Goal: Task Accomplishment & Management: Use online tool/utility

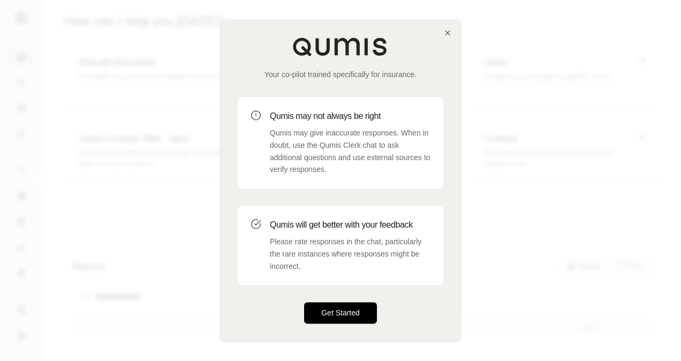
click at [337, 309] on button "Get Started" at bounding box center [340, 312] width 73 height 21
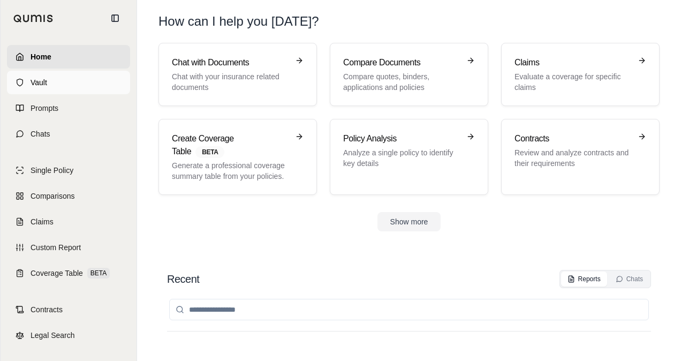
click at [49, 92] on link "Vault" at bounding box center [68, 83] width 123 height 24
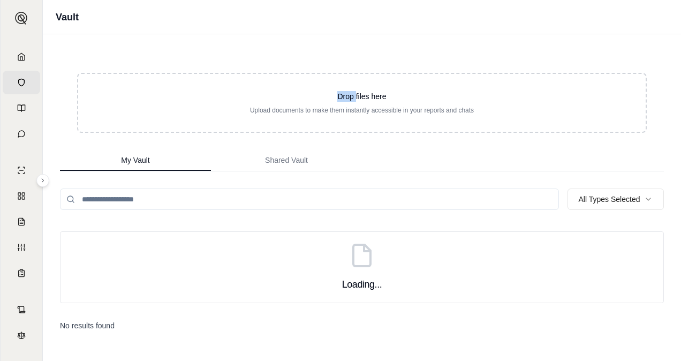
click at [49, 92] on div "Drop files here Upload documents to make them instantly accessible in your repo…" at bounding box center [362, 197] width 638 height 326
drag, startPoint x: 49, startPoint y: 92, endPoint x: 13, endPoint y: 103, distance: 38.1
click at [13, 103] on link "Prompts" at bounding box center [21, 108] width 37 height 24
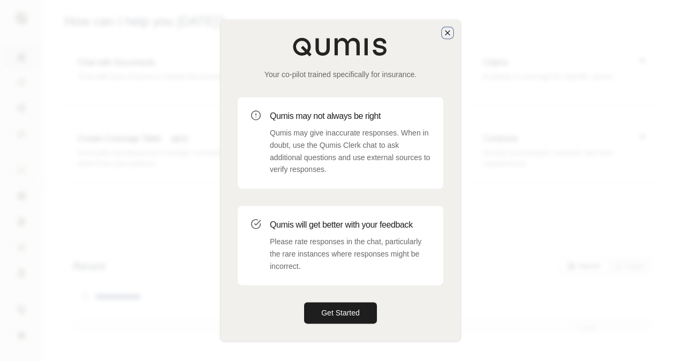
click at [445, 32] on icon "button" at bounding box center [447, 32] width 9 height 9
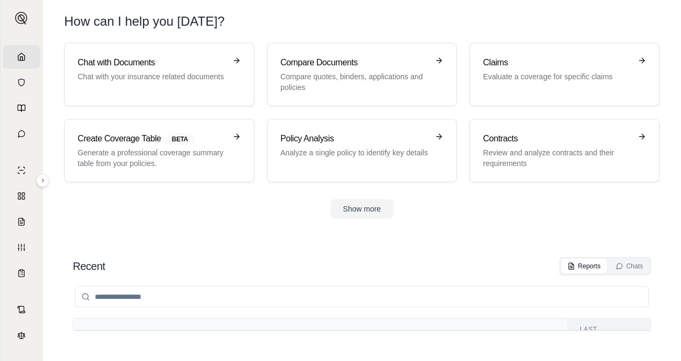
click at [269, 204] on div "Show more" at bounding box center [361, 208] width 595 height 19
click at [261, 292] on input "search" at bounding box center [362, 296] width 574 height 21
click at [44, 182] on icon at bounding box center [43, 180] width 6 height 6
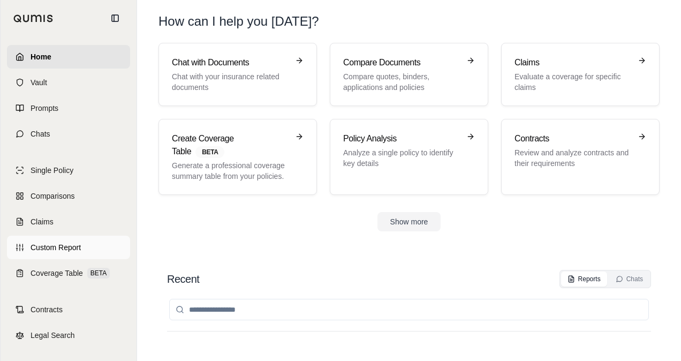
scroll to position [3, 0]
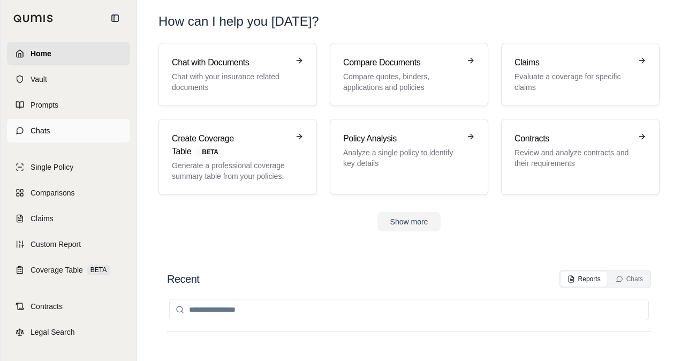
click at [49, 134] on span "Chats" at bounding box center [40, 130] width 20 height 11
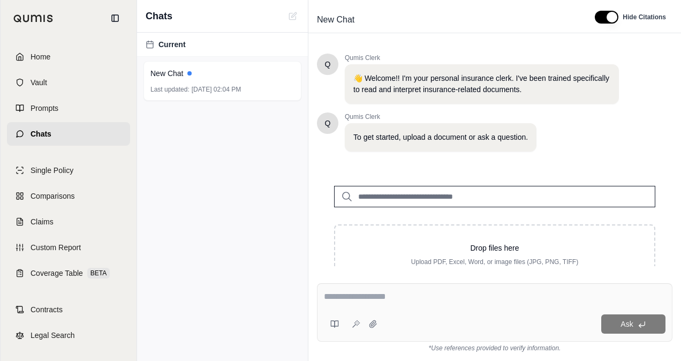
scroll to position [3, 0]
click at [243, 218] on div "Current New Chat Last updated: [DATE] 02:04 PM" at bounding box center [222, 197] width 171 height 328
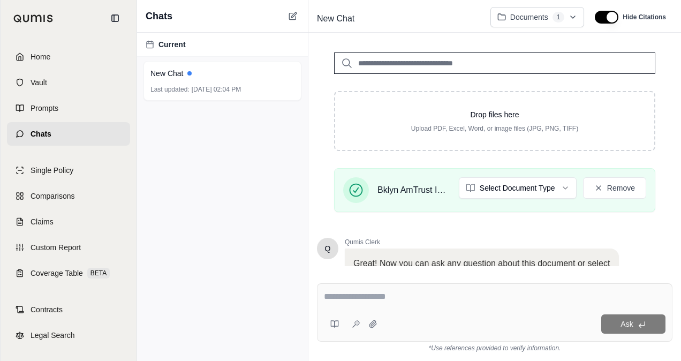
scroll to position [239, 0]
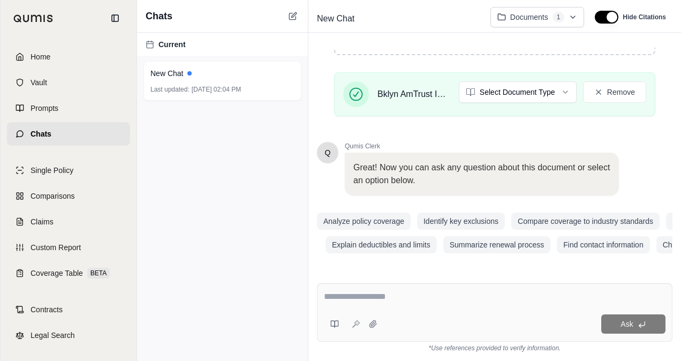
click at [381, 161] on p "Great! Now you can ask any question about this document or select an option bel…" at bounding box center [481, 174] width 257 height 26
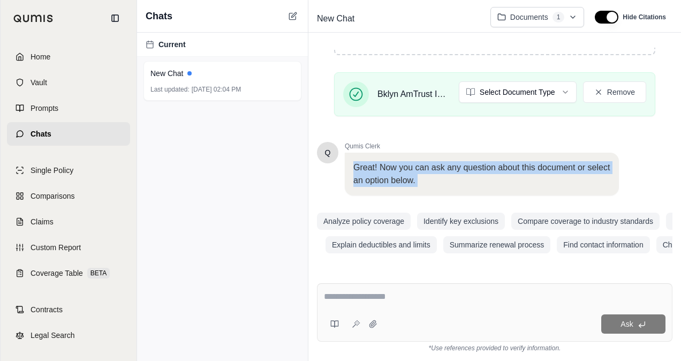
click at [381, 161] on p "Great! Now you can ask any question about this document or select an option bel…" at bounding box center [481, 174] width 257 height 26
drag, startPoint x: 381, startPoint y: 156, endPoint x: 370, endPoint y: 171, distance: 18.7
click at [370, 171] on p "Great! Now you can ask any question about this document or select an option bel…" at bounding box center [481, 174] width 257 height 26
click at [386, 172] on p "Great! Now you can ask any question about this document or select an option bel…" at bounding box center [481, 174] width 257 height 26
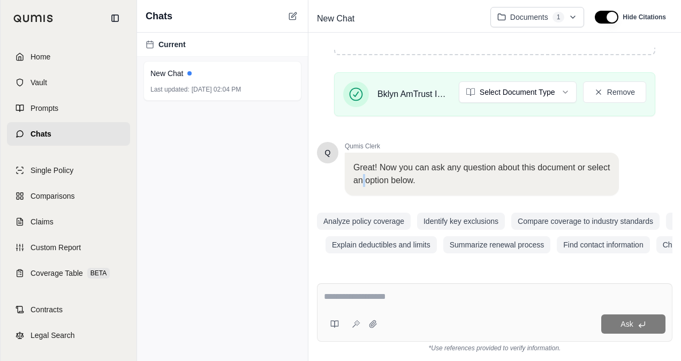
click at [386, 172] on p "Great! Now you can ask any question about this document or select an option bel…" at bounding box center [481, 174] width 257 height 26
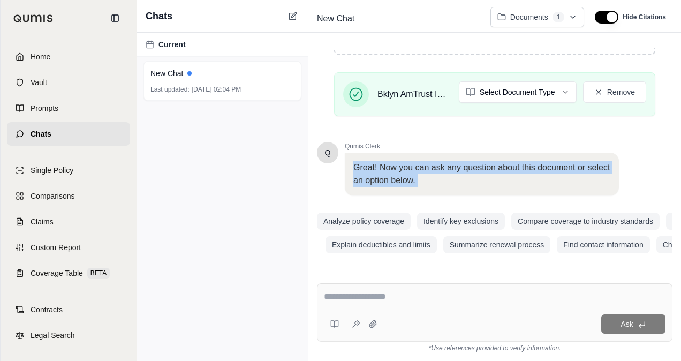
click at [386, 172] on p "Great! Now you can ask any question about this document or select an option bel…" at bounding box center [481, 174] width 257 height 26
drag, startPoint x: 386, startPoint y: 172, endPoint x: 362, endPoint y: 172, distance: 24.6
click at [362, 172] on p "Great! Now you can ask any question about this document or select an option bel…" at bounding box center [481, 174] width 257 height 26
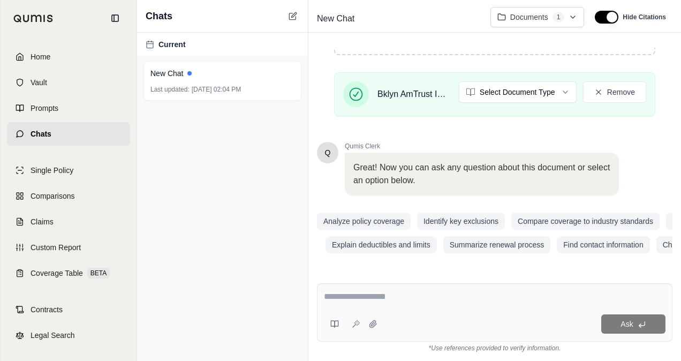
click at [421, 302] on textarea at bounding box center [494, 296] width 341 height 13
click at [405, 161] on p "Great! Now you can ask any question about this document or select an option bel…" at bounding box center [481, 174] width 257 height 26
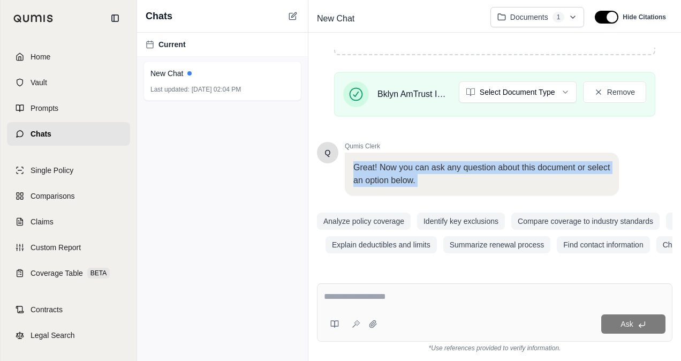
click at [405, 161] on p "Great! Now you can ask any question about this document or select an option bel…" at bounding box center [481, 174] width 257 height 26
drag, startPoint x: 405, startPoint y: 156, endPoint x: 379, endPoint y: 161, distance: 25.7
click at [379, 161] on p "Great! Now you can ask any question about this document or select an option bel…" at bounding box center [481, 174] width 257 height 26
click at [424, 171] on p "Great! Now you can ask any question about this document or select an option bel…" at bounding box center [481, 174] width 257 height 26
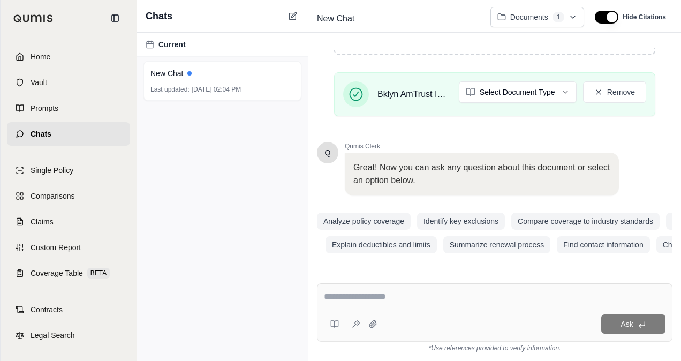
click at [428, 176] on p "Great! Now you can ask any question about this document or select an option bel…" at bounding box center [481, 174] width 257 height 26
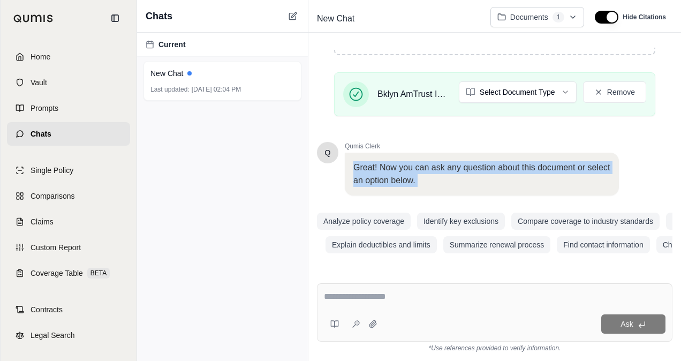
click at [428, 176] on p "Great! Now you can ask any question about this document or select an option bel…" at bounding box center [481, 174] width 257 height 26
click at [425, 171] on p "Great! Now you can ask any question about this document or select an option bel…" at bounding box center [481, 174] width 257 height 26
click at [395, 170] on p "Great! Now you can ask any question about this document or select an option bel…" at bounding box center [481, 174] width 257 height 26
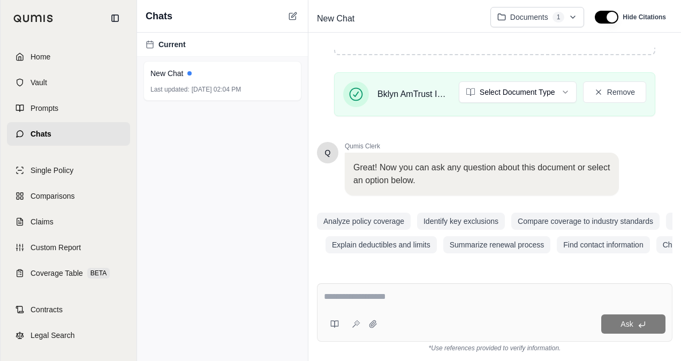
click at [429, 173] on p "Great! Now you can ask any question about this document or select an option bel…" at bounding box center [481, 174] width 257 height 26
drag, startPoint x: 429, startPoint y: 173, endPoint x: 394, endPoint y: 174, distance: 34.8
click at [394, 174] on p "Great! Now you can ask any question about this document or select an option bel…" at bounding box center [481, 174] width 257 height 26
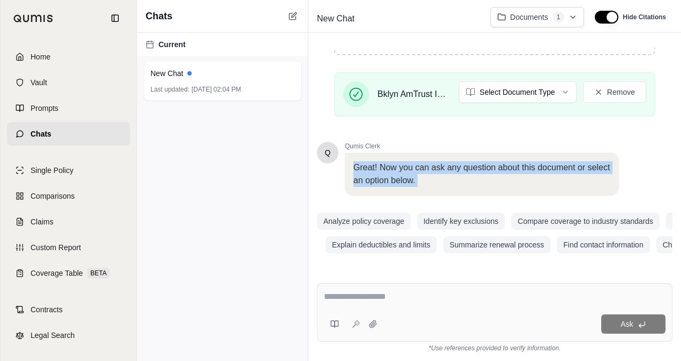
click at [394, 174] on p "Great! Now you can ask any question about this document or select an option bel…" at bounding box center [481, 174] width 257 height 26
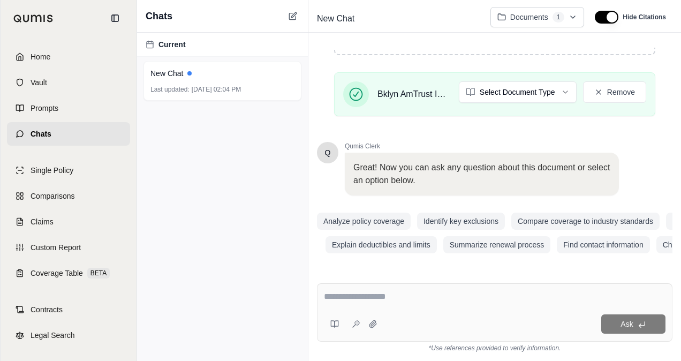
drag, startPoint x: 394, startPoint y: 174, endPoint x: 471, endPoint y: 189, distance: 78.6
click at [471, 189] on div "Q Qumis Clerk 👋 Welcome!! I'm your personal insurance clerk. I've been trained …" at bounding box center [494, 40] width 355 height 433
click at [421, 170] on p "Great! Now you can ask any question about this document or select an option bel…" at bounding box center [481, 174] width 257 height 26
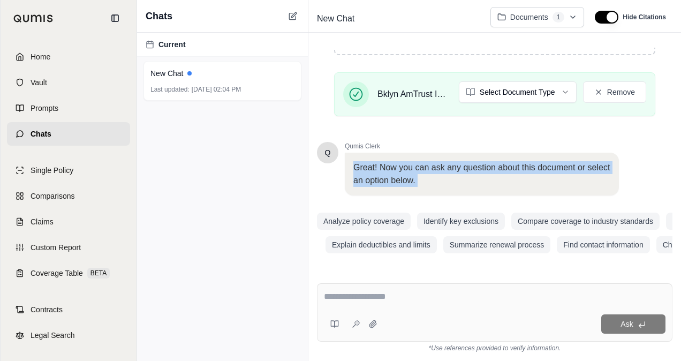
click at [421, 170] on p "Great! Now you can ask any question about this document or select an option bel…" at bounding box center [481, 174] width 257 height 26
drag, startPoint x: 421, startPoint y: 170, endPoint x: 403, endPoint y: 170, distance: 17.7
click at [403, 170] on p "Great! Now you can ask any question about this document or select an option bel…" at bounding box center [481, 174] width 257 height 26
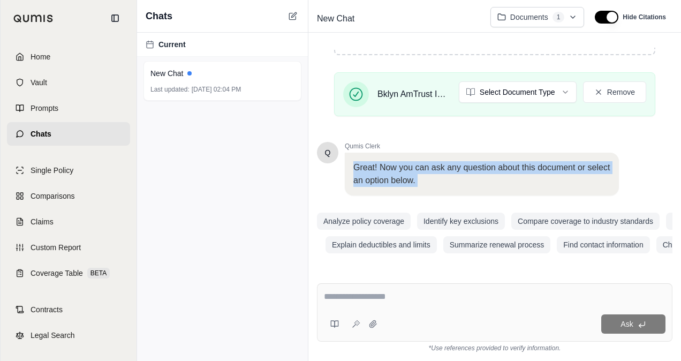
drag, startPoint x: 403, startPoint y: 170, endPoint x: 429, endPoint y: 173, distance: 25.4
click at [429, 173] on p "Great! Now you can ask any question about this document or select an option bel…" at bounding box center [481, 174] width 257 height 26
click at [425, 173] on p "Great! Now you can ask any question about this document or select an option bel…" at bounding box center [481, 174] width 257 height 26
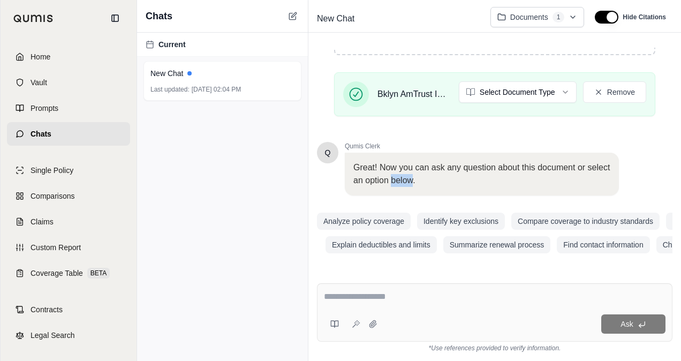
click at [425, 173] on p "Great! Now you can ask any question about this document or select an option bel…" at bounding box center [481, 174] width 257 height 26
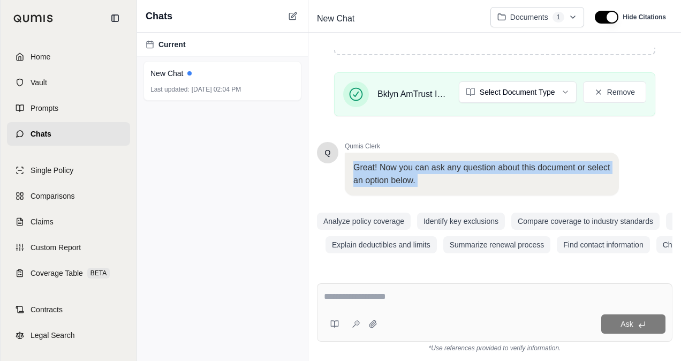
click at [425, 173] on p "Great! Now you can ask any question about this document or select an option bel…" at bounding box center [481, 174] width 257 height 26
click at [420, 172] on p "Great! Now you can ask any question about this document or select an option bel…" at bounding box center [481, 174] width 257 height 26
drag, startPoint x: 420, startPoint y: 172, endPoint x: 405, endPoint y: 187, distance: 21.2
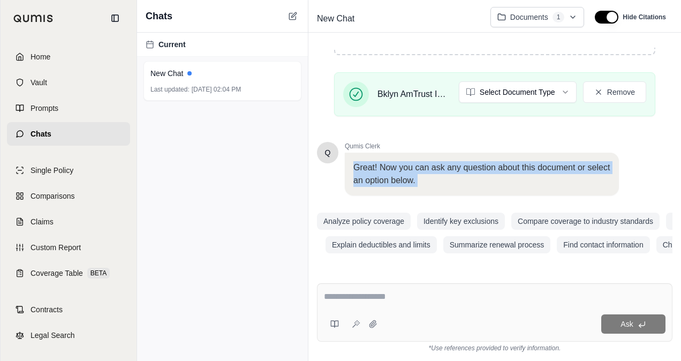
click at [405, 187] on div "Great! Now you can ask any question about this document or select an option bel…" at bounding box center [482, 173] width 274 height 43
click at [432, 215] on button "Identify key exclusions" at bounding box center [461, 220] width 88 height 17
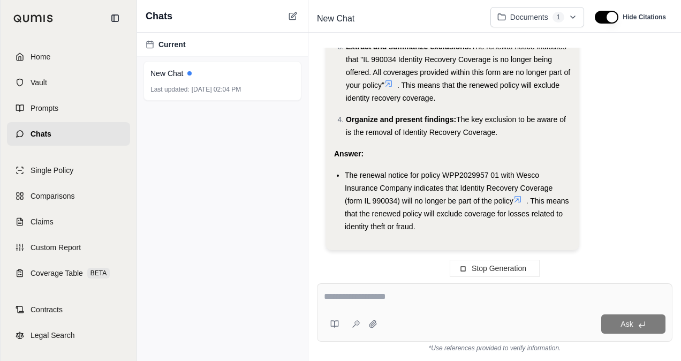
scroll to position [469, 0]
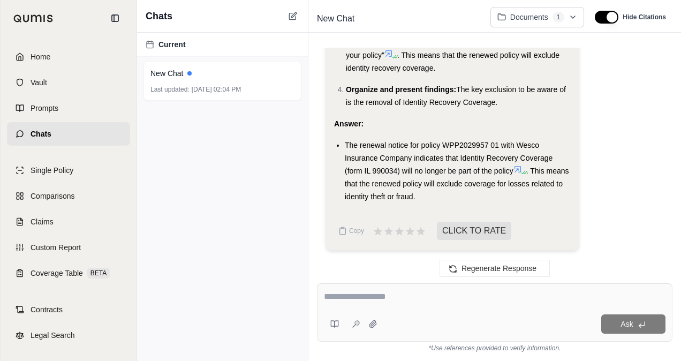
drag, startPoint x: 449, startPoint y: 177, endPoint x: 452, endPoint y: 169, distance: 8.0
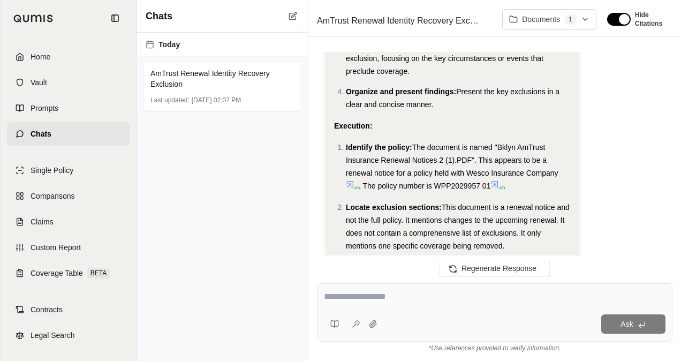
scroll to position [291, 0]
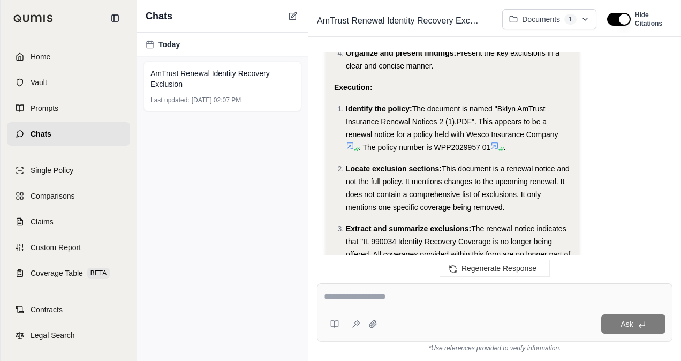
click at [471, 178] on span "This document is a renewal notice and not the full policy. It mentions changes …" at bounding box center [458, 187] width 224 height 47
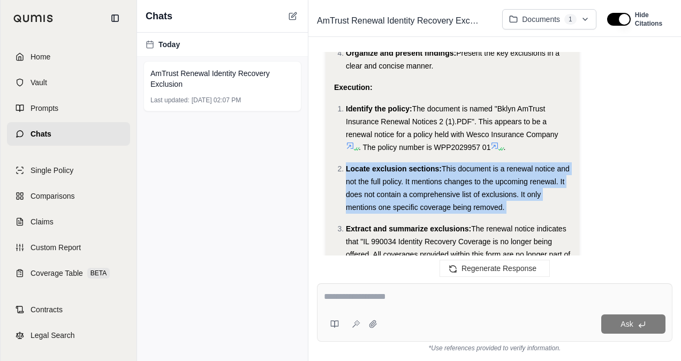
click at [471, 178] on span "This document is a renewal notice and not the full policy. It mentions changes …" at bounding box center [458, 187] width 224 height 47
drag, startPoint x: 471, startPoint y: 178, endPoint x: 477, endPoint y: 190, distance: 14.4
click at [477, 190] on span "This document is a renewal notice and not the full policy. It mentions changes …" at bounding box center [458, 187] width 224 height 47
click at [433, 201] on div "Locate exclusion sections: This document is a renewal notice and not the full p…" at bounding box center [458, 187] width 225 height 51
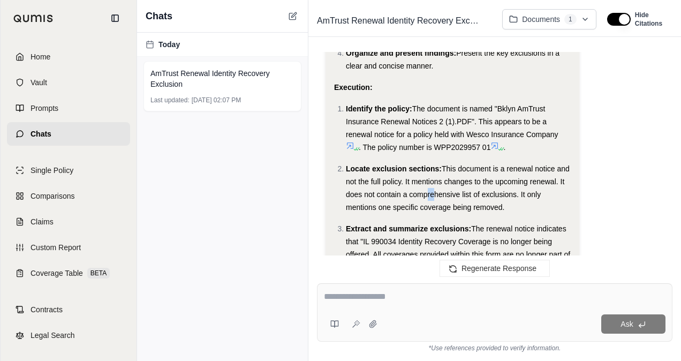
drag, startPoint x: 459, startPoint y: 194, endPoint x: 468, endPoint y: 194, distance: 9.1
click at [468, 194] on span "This document is a renewal notice and not the full policy. It mentions changes …" at bounding box center [458, 187] width 224 height 47
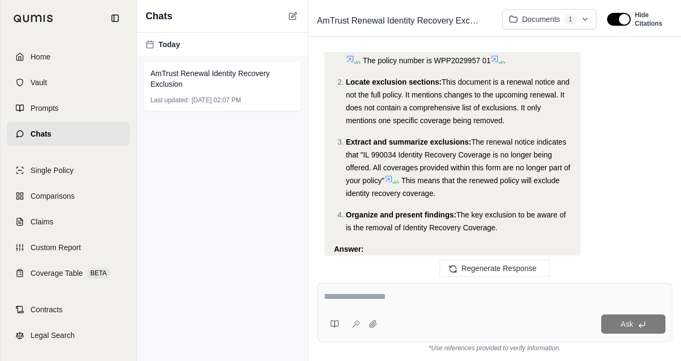
drag, startPoint x: 468, startPoint y: 194, endPoint x: 390, endPoint y: 112, distance: 113.2
click at [390, 112] on div "Locate exclusion sections: This document is a renewal notice and not the full p…" at bounding box center [458, 100] width 225 height 51
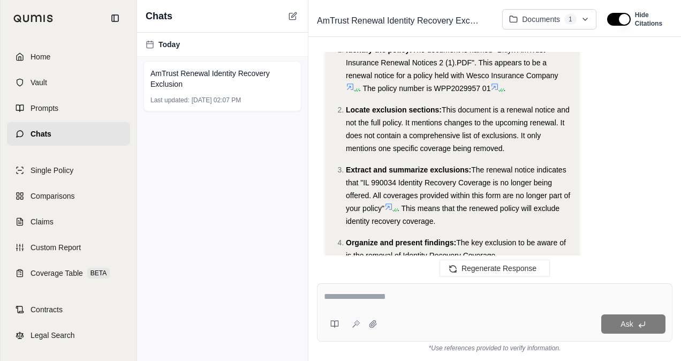
scroll to position [300, 0]
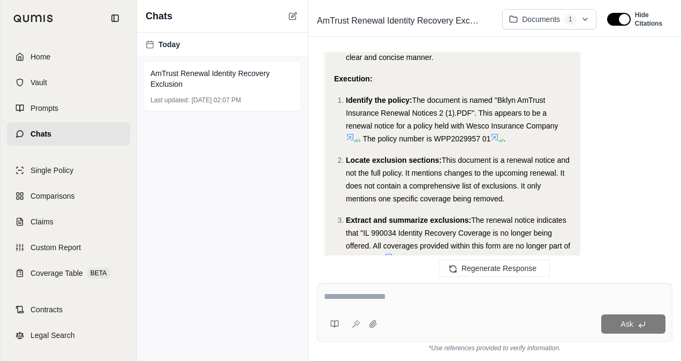
click at [475, 185] on span "This document is a renewal notice and not the full policy. It mentions changes …" at bounding box center [458, 179] width 224 height 47
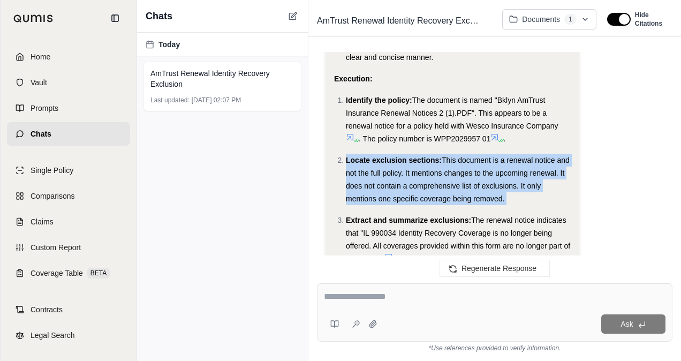
click at [475, 185] on span "This document is a renewal notice and not the full policy. It mentions changes …" at bounding box center [458, 179] width 224 height 47
drag, startPoint x: 475, startPoint y: 185, endPoint x: 439, endPoint y: 184, distance: 35.9
click at [439, 184] on span "This document is a renewal notice and not the full policy. It mentions changes …" at bounding box center [458, 179] width 224 height 47
click at [406, 187] on span "This document is a renewal notice and not the full policy. It mentions changes …" at bounding box center [458, 179] width 224 height 47
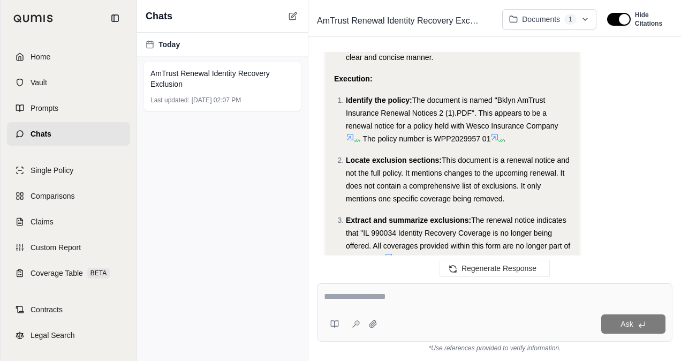
click at [406, 186] on span "This document is a renewal notice and not the full policy. It mentions changes …" at bounding box center [458, 179] width 224 height 47
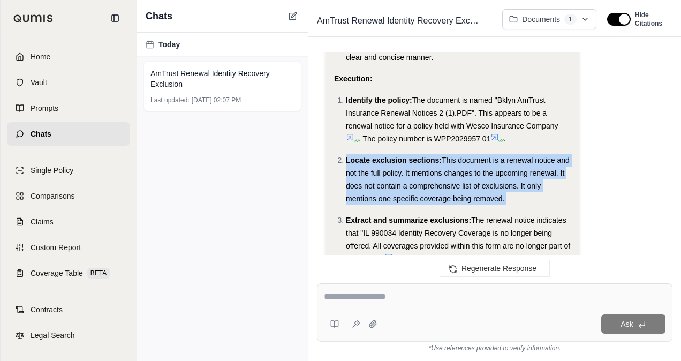
click at [406, 186] on span "This document is a renewal notice and not the full policy. It mentions changes …" at bounding box center [458, 179] width 224 height 47
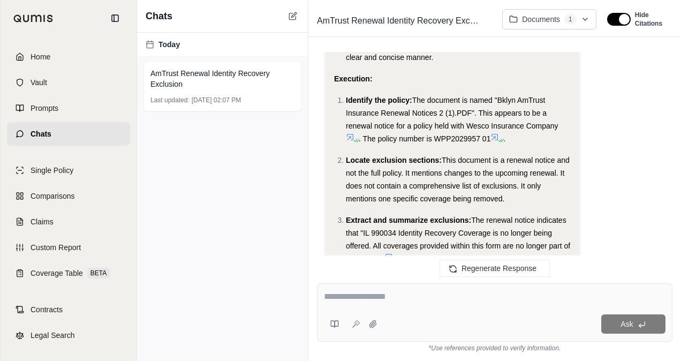
drag, startPoint x: 406, startPoint y: 186, endPoint x: 370, endPoint y: 121, distance: 73.8
click at [370, 121] on span "The document is named "Bklyn AmTrust Insurance Renewal Notices 2 (1).PDF". This…" at bounding box center [452, 113] width 212 height 34
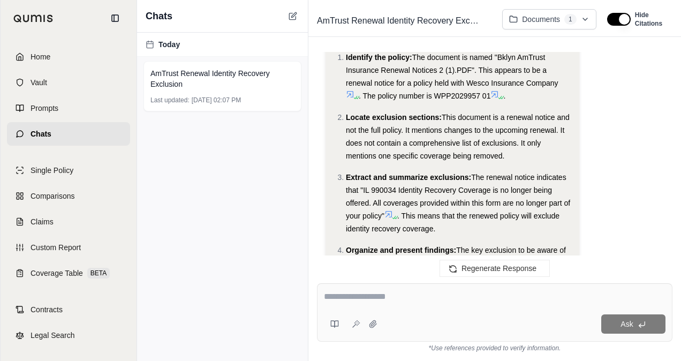
scroll to position [335, 0]
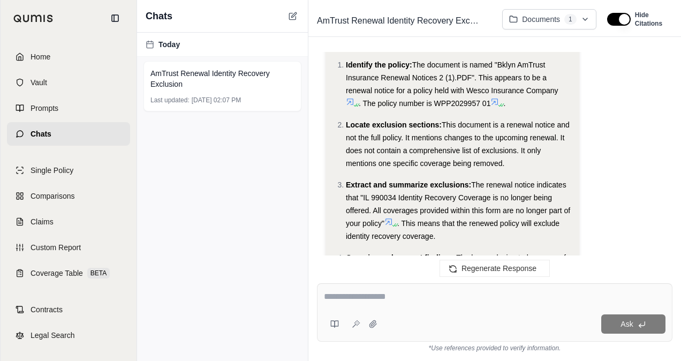
click at [497, 102] on icon at bounding box center [494, 101] width 9 height 9
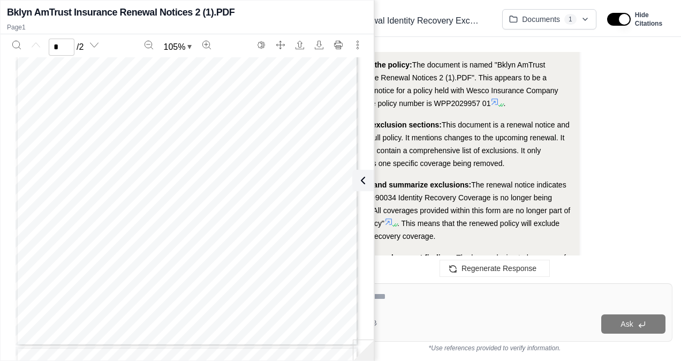
scroll to position [0, 0]
drag, startPoint x: 241, startPoint y: 189, endPoint x: 179, endPoint y: 233, distance: 76.0
click at [179, 233] on div "lL AmTrust Wesco Insurance Company [STREET_ADDRESS] NP 159121097 12:01 A.M. (Ho…" at bounding box center [187, 279] width 343 height 444
click at [413, 89] on span "The document is named "Bklyn AmTrust Insurance Renewal Notices 2 (1).PDF". This…" at bounding box center [452, 77] width 212 height 34
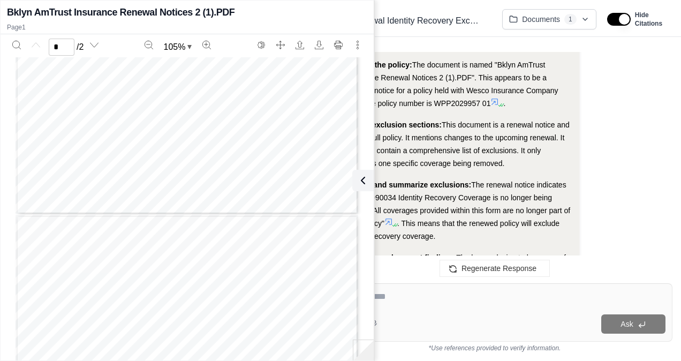
type input "*"
click at [433, 211] on span "The renewal notice indicates that "IL 990034 Identity Recovery Coverage is no l…" at bounding box center [458, 203] width 224 height 47
click at [363, 184] on icon at bounding box center [360, 180] width 13 height 13
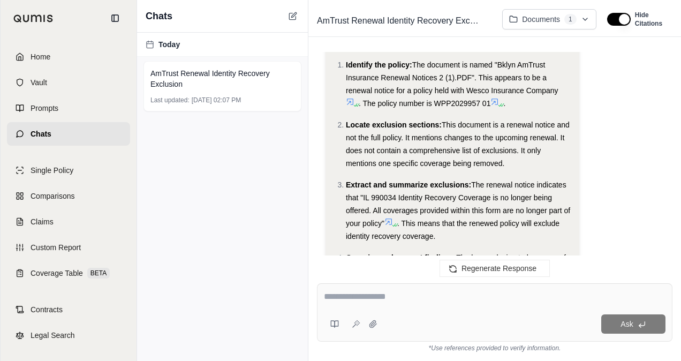
scroll to position [503, 0]
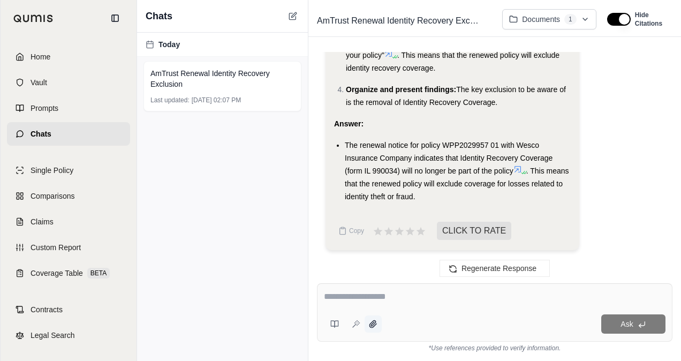
click at [369, 324] on icon at bounding box center [373, 323] width 9 height 9
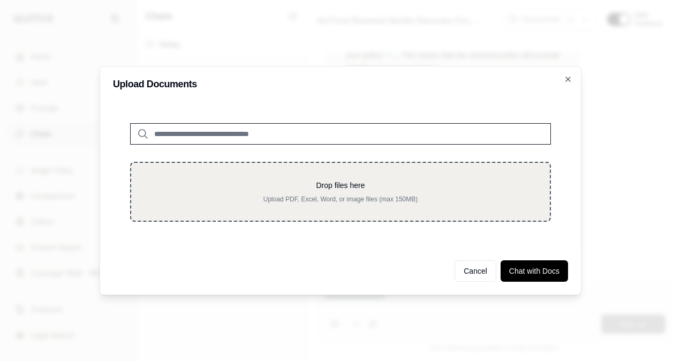
click at [345, 181] on p "Drop files here" at bounding box center [340, 185] width 384 height 11
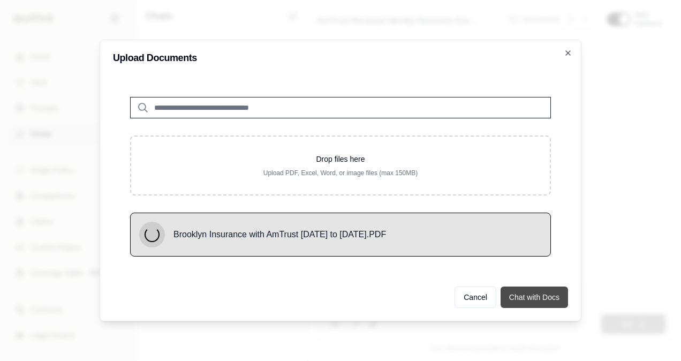
click at [521, 293] on button "Chat with Docs" at bounding box center [533, 296] width 67 height 21
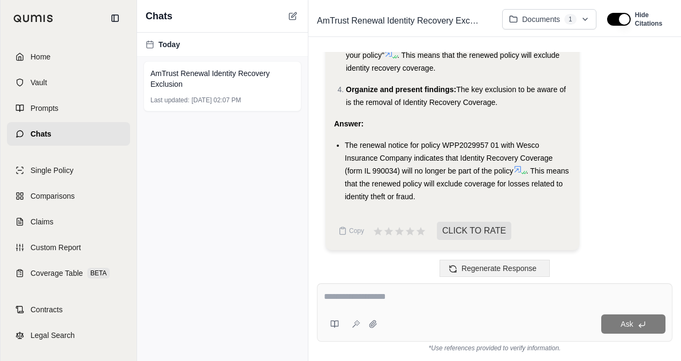
click at [477, 270] on span "Regenerate Response" at bounding box center [498, 268] width 75 height 9
click at [375, 318] on button at bounding box center [372, 323] width 17 height 17
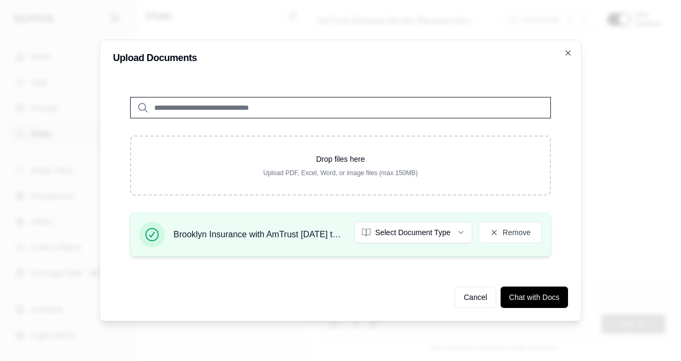
click at [432, 243] on div "Brooklyn Insurance with AmTrust [DATE] to [DATE].PDF Select Document Type Remove" at bounding box center [340, 235] width 402 height 26
click at [409, 226] on button "Select Document Type" at bounding box center [413, 232] width 118 height 21
click at [403, 239] on button "Select Document Type" at bounding box center [413, 232] width 118 height 21
click at [379, 260] on div "Brooklyn Insurance with AmTrust [DATE] to [DATE].PDF Policy Remove" at bounding box center [340, 238] width 455 height 52
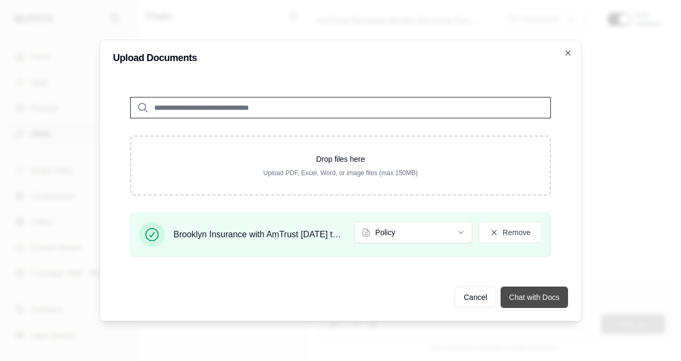
click at [521, 298] on button "Chat with Docs" at bounding box center [533, 296] width 67 height 21
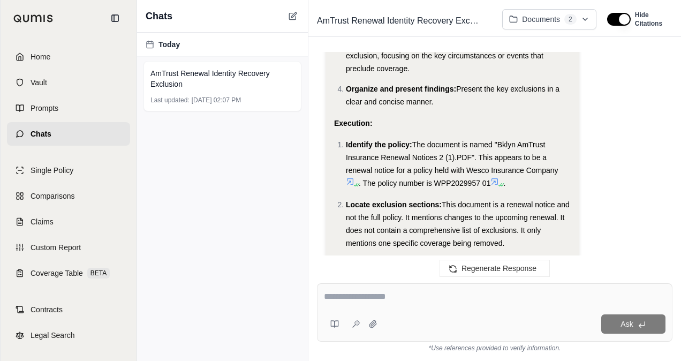
scroll to position [337, 0]
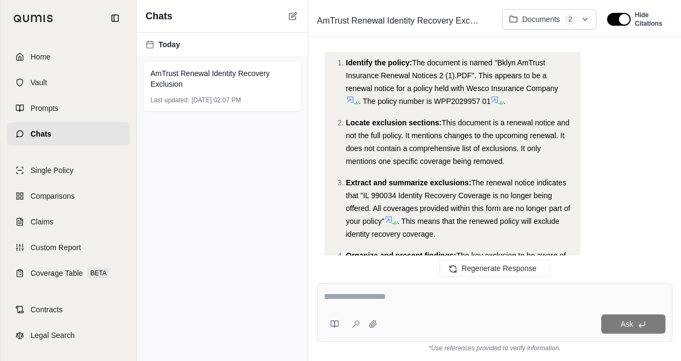
click at [430, 149] on span "This document is a renewal notice and not the full policy. It mentions changes …" at bounding box center [458, 141] width 224 height 47
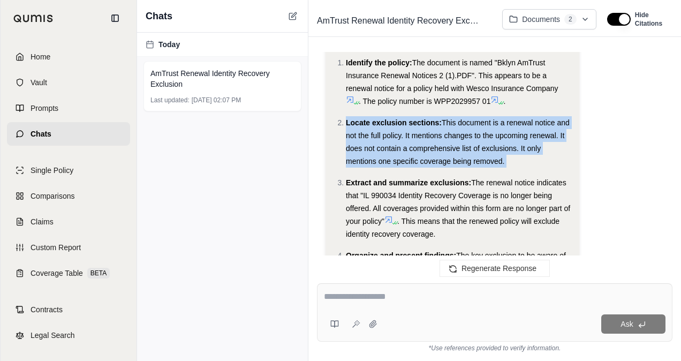
click at [430, 149] on span "This document is a renewal notice and not the full policy. It mentions changes …" at bounding box center [458, 141] width 224 height 47
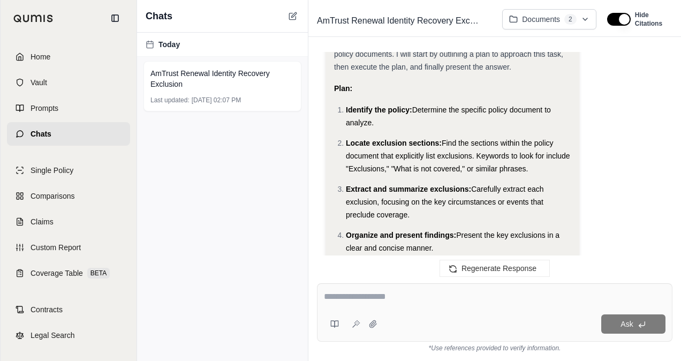
scroll to position [0, 0]
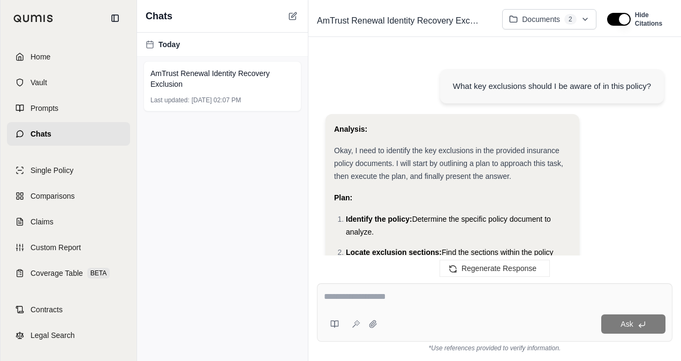
drag, startPoint x: 430, startPoint y: 149, endPoint x: 552, endPoint y: 171, distance: 124.5
click at [552, 171] on div "Okay, I need to identify the key exclusions in the provided insurance policy do…" at bounding box center [452, 163] width 237 height 39
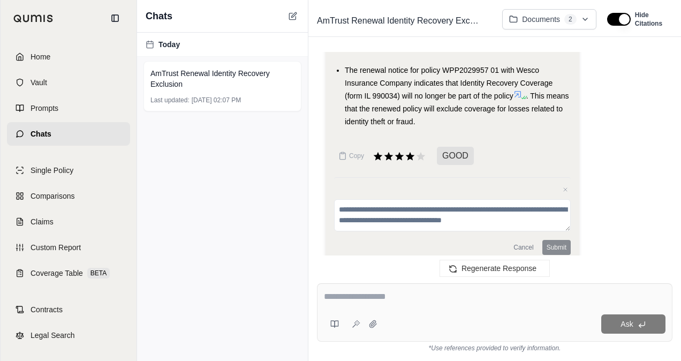
scroll to position [591, 0]
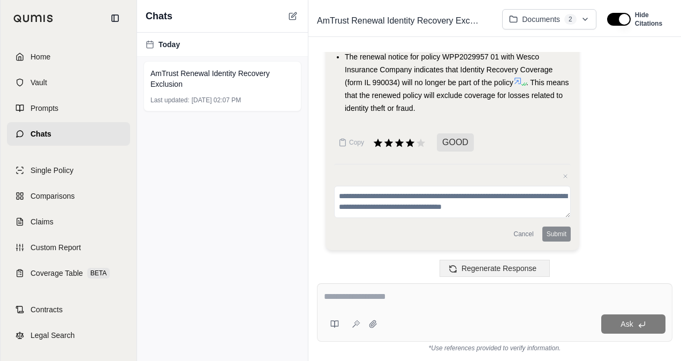
click at [485, 268] on span "Regenerate Response" at bounding box center [498, 268] width 75 height 9
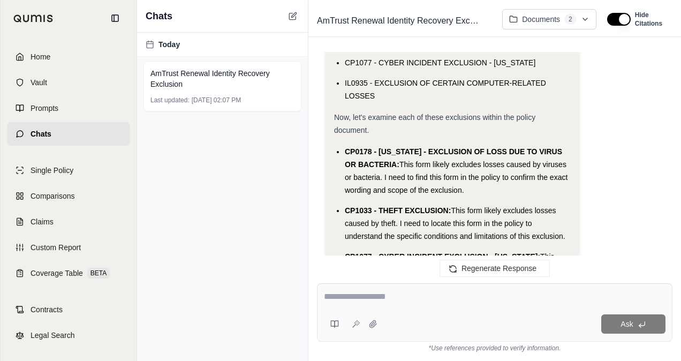
scroll to position [322, 0]
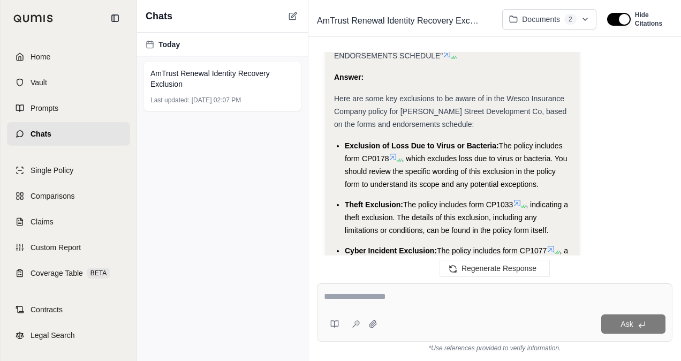
click at [428, 181] on span ", which excludes loss due to virus or bacteria. You should review the specific …" at bounding box center [456, 171] width 222 height 34
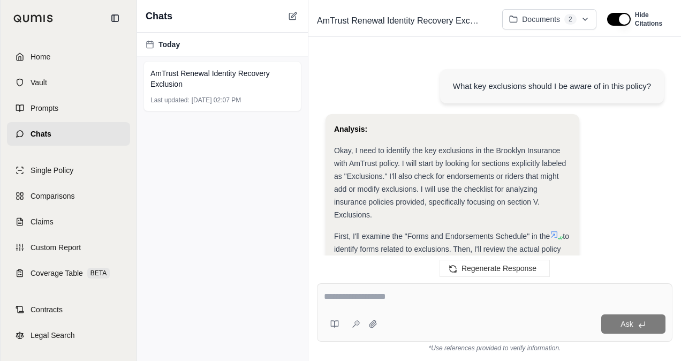
scroll to position [940, 0]
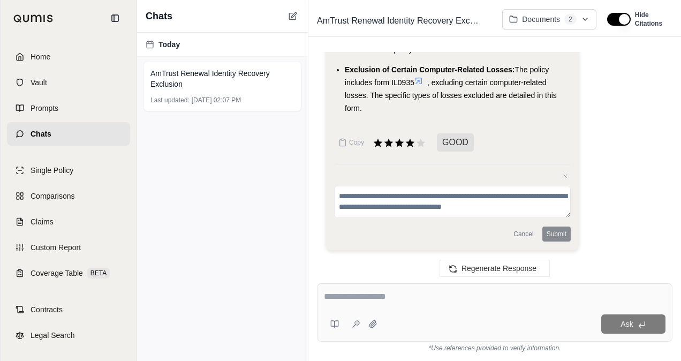
click at [381, 300] on textarea at bounding box center [494, 296] width 341 height 13
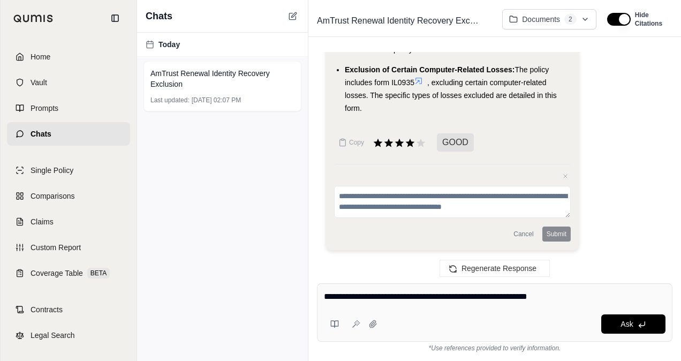
type textarea "**********"
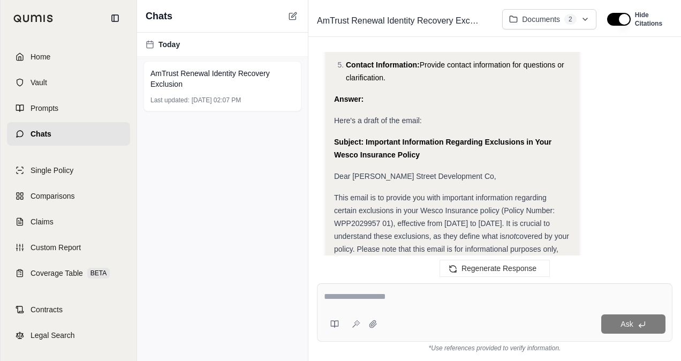
scroll to position [1388, 0]
click at [396, 177] on span "Dear [PERSON_NAME] Street Development Co," at bounding box center [415, 176] width 162 height 9
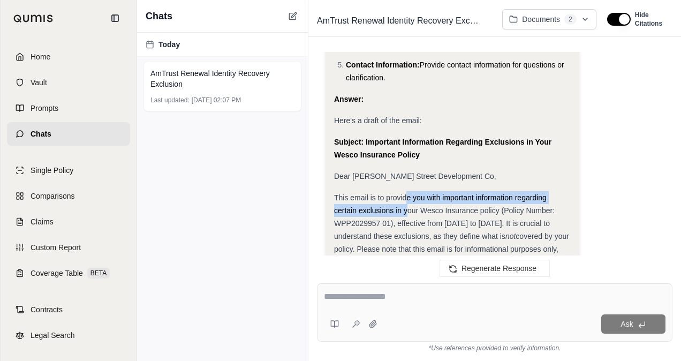
drag, startPoint x: 396, startPoint y: 177, endPoint x: 408, endPoint y: 204, distance: 29.9
click at [408, 204] on div "This email is to provide you with important information regarding certain exclu…" at bounding box center [452, 242] width 237 height 103
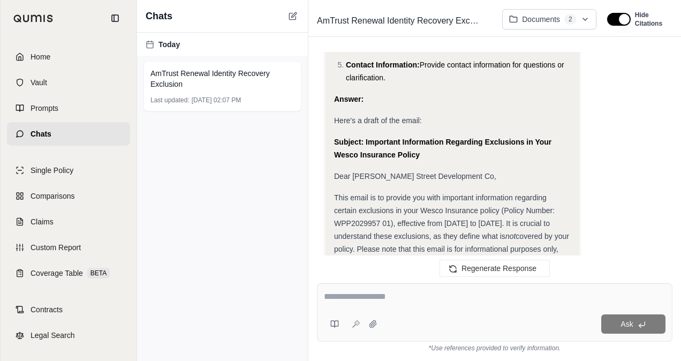
drag, startPoint x: 408, startPoint y: 204, endPoint x: 357, endPoint y: 142, distance: 79.8
click at [357, 142] on strong "Subject: Important Information Regarding Exclusions in Your Wesco Insurance Pol…" at bounding box center [442, 148] width 217 height 21
click at [445, 216] on div "This email is to provide you with important information regarding certain exclu…" at bounding box center [452, 242] width 237 height 103
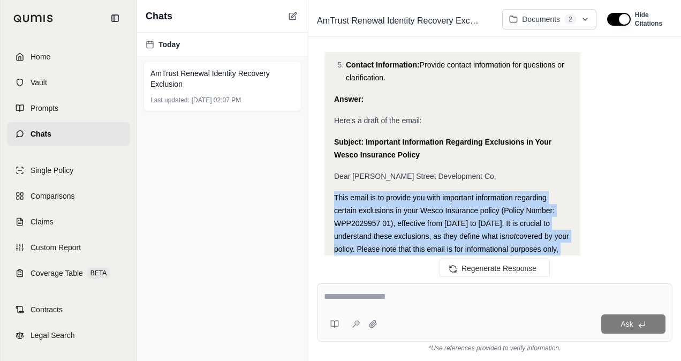
click at [445, 216] on div "This email is to provide you with important information regarding certain exclu…" at bounding box center [452, 242] width 237 height 103
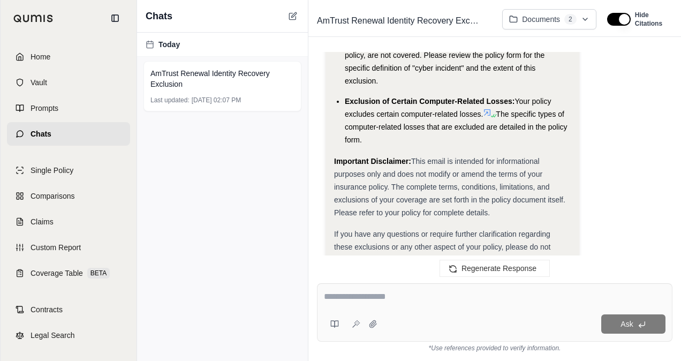
scroll to position [1832, 0]
drag, startPoint x: 445, startPoint y: 216, endPoint x: 386, endPoint y: 201, distance: 61.1
click at [386, 201] on span "This email is intended for informational purposes only and does not modify or a…" at bounding box center [449, 187] width 231 height 60
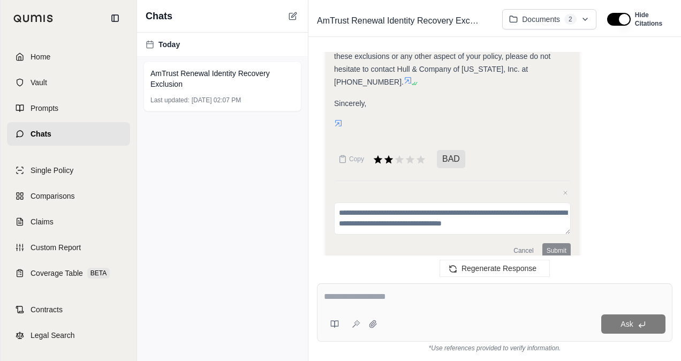
scroll to position [2026, 0]
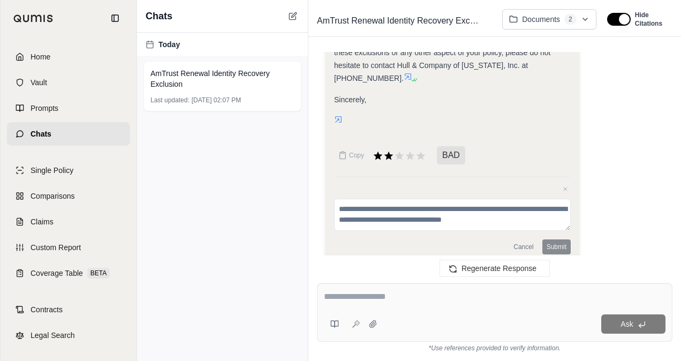
click at [371, 300] on textarea at bounding box center [495, 296] width 342 height 13
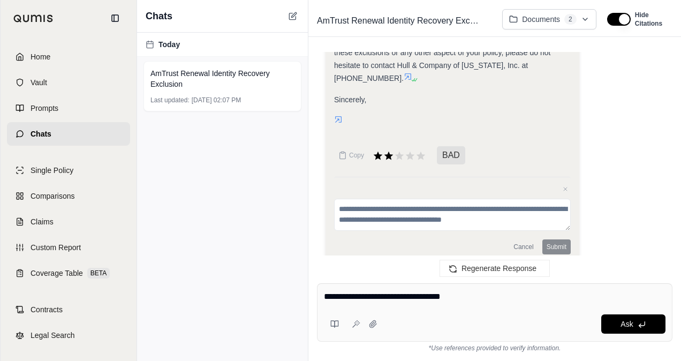
drag, startPoint x: 371, startPoint y: 300, endPoint x: 384, endPoint y: 295, distance: 13.0
type textarea "**********"
click at [616, 322] on button "Ask" at bounding box center [633, 323] width 64 height 19
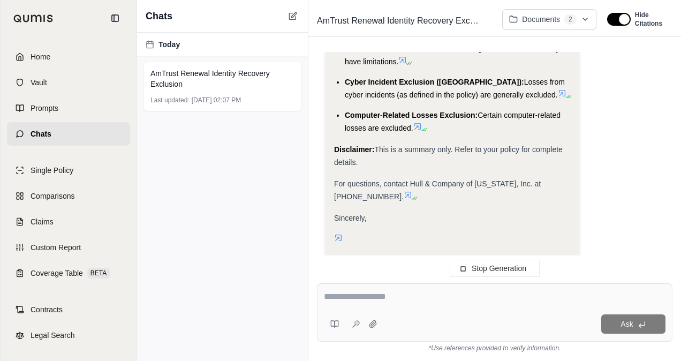
scroll to position [2660, 0]
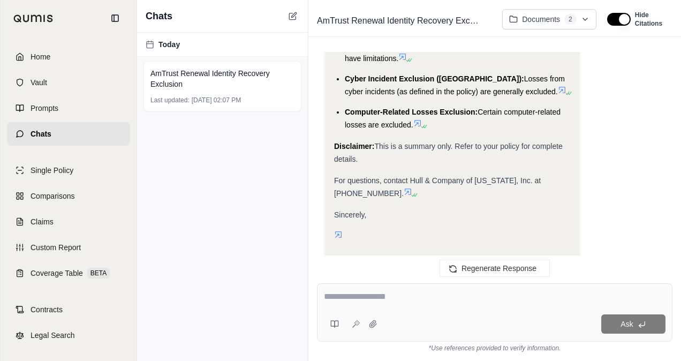
scroll to position [2750, 0]
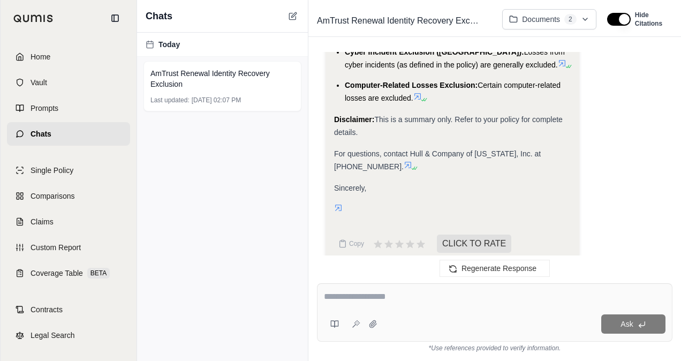
click at [464, 181] on div "Sincerely," at bounding box center [452, 187] width 237 height 13
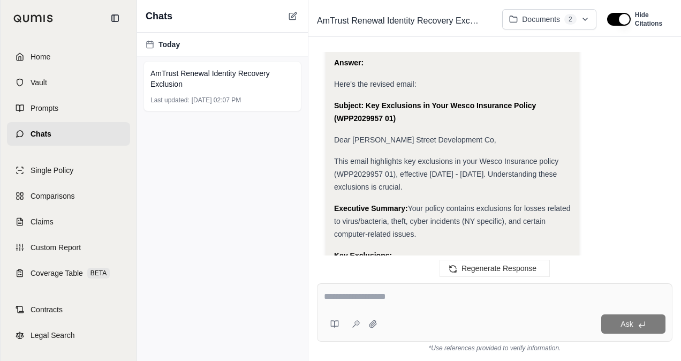
scroll to position [2548, 0]
click at [424, 156] on span "This email highlights key exclusions in your Wesco Insurance policy (WPP2029957…" at bounding box center [446, 173] width 224 height 34
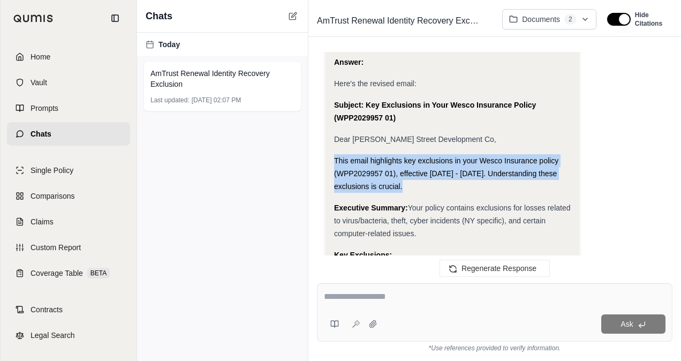
click at [424, 156] on span "This email highlights key exclusions in your Wesco Insurance policy (WPP2029957…" at bounding box center [446, 173] width 224 height 34
click at [40, 269] on span "Coverage Table" at bounding box center [56, 273] width 52 height 11
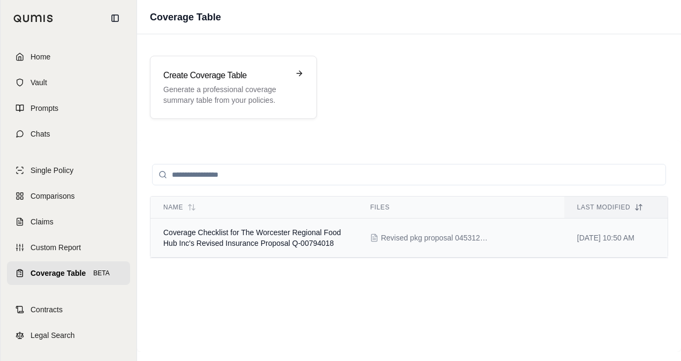
click at [258, 240] on span "Coverage Checklist for The Worcester Regional Food Hub Inc's Revised Insurance …" at bounding box center [252, 237] width 178 height 19
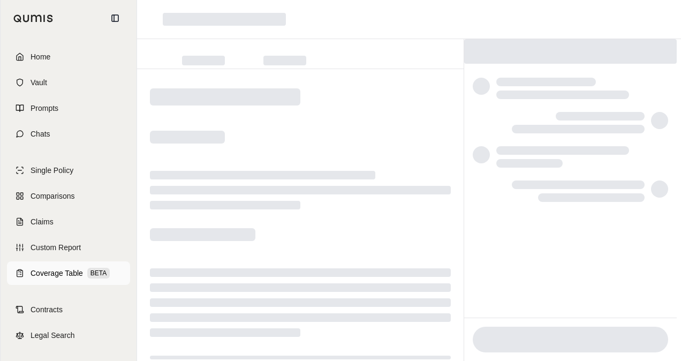
click at [50, 272] on span "Coverage Table" at bounding box center [56, 273] width 52 height 11
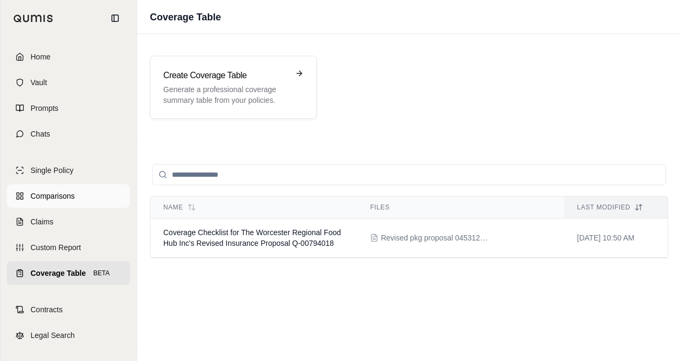
click at [58, 195] on span "Comparisons" at bounding box center [52, 195] width 44 height 11
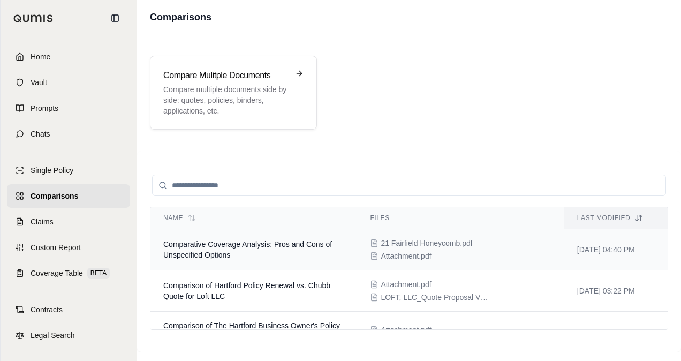
click at [295, 245] on span "Comparative Coverage Analysis: Pros and Cons of Unspecified Options" at bounding box center [247, 249] width 169 height 19
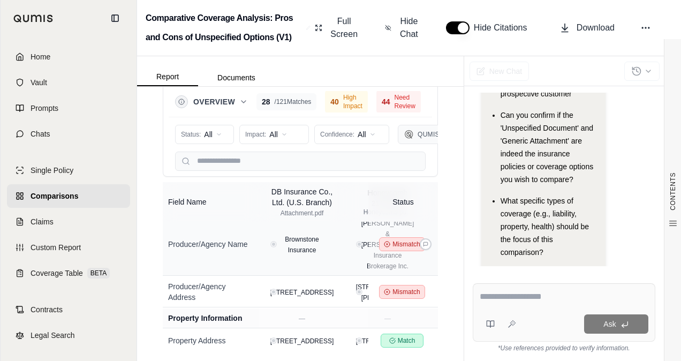
scroll to position [300, 0]
drag, startPoint x: 344, startPoint y: 280, endPoint x: 447, endPoint y: 304, distance: 105.5
click at [447, 304] on div "CONTENTS Table of Contents Key Findings: **Coverage Comparison: Db Ins... **Sum…" at bounding box center [300, 224] width 326 height 274
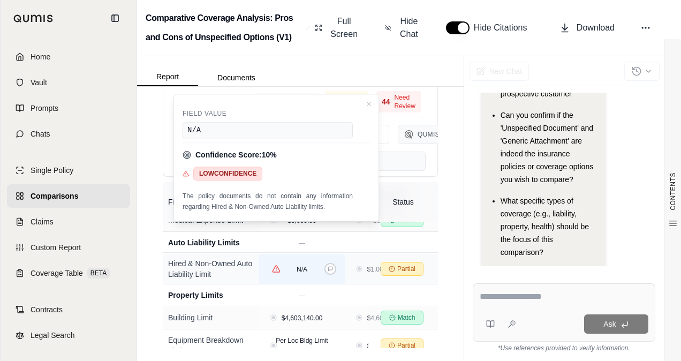
scroll to position [822, 0]
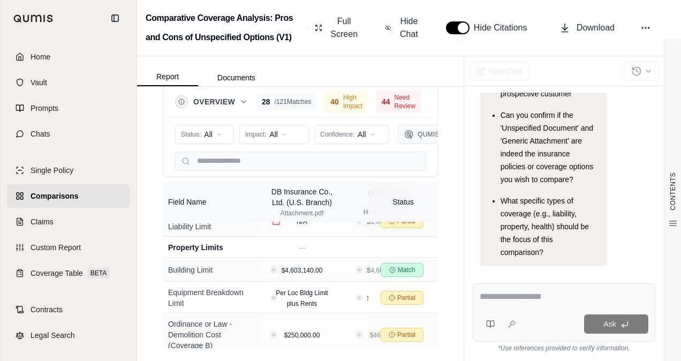
click at [440, 332] on div "CONTENTS Table of Contents Key Findings: **Coverage Comparison: Db Ins... **Sum…" at bounding box center [300, 224] width 326 height 274
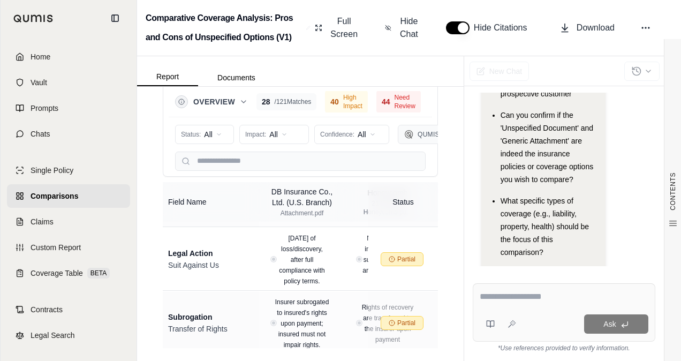
scroll to position [3551, 0]
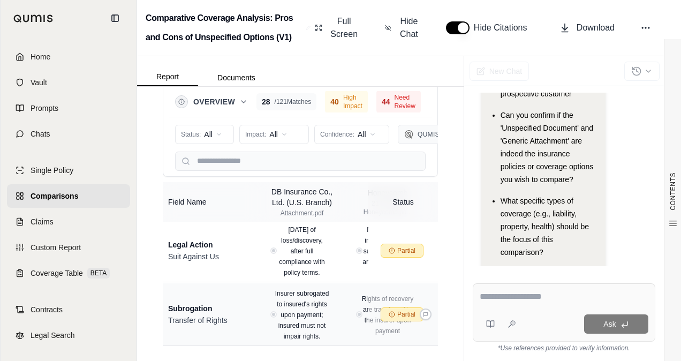
click at [390, 283] on td "Partial" at bounding box center [403, 314] width 70 height 63
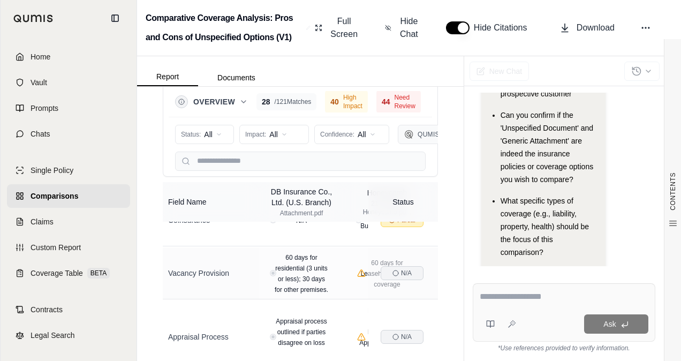
scroll to position [3893, 1]
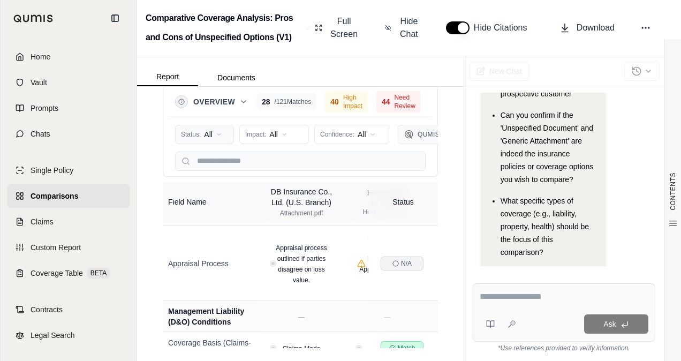
click at [203, 133] on html "Home Vault Prompts Chats Single Policy Comparisons Claims Custom Report Coverag…" at bounding box center [340, 180] width 681 height 361
click at [217, 135] on html "Home Vault Prompts Chats Single Policy Comparisons Claims Custom Report Coverag…" at bounding box center [340, 180] width 681 height 361
click at [43, 269] on span "Coverage Table" at bounding box center [56, 273] width 52 height 11
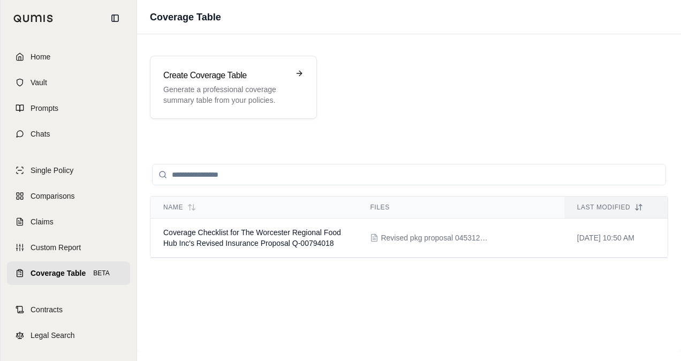
click at [387, 169] on input "search" at bounding box center [409, 174] width 514 height 21
click at [276, 85] on p "Generate a professional coverage summary table from your policies." at bounding box center [225, 94] width 125 height 21
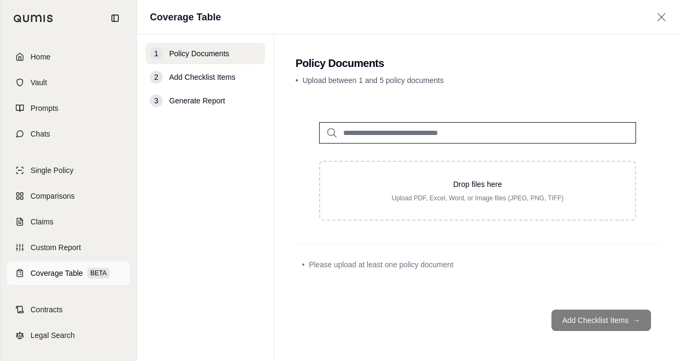
click at [77, 272] on span "Coverage Table" at bounding box center [56, 273] width 52 height 11
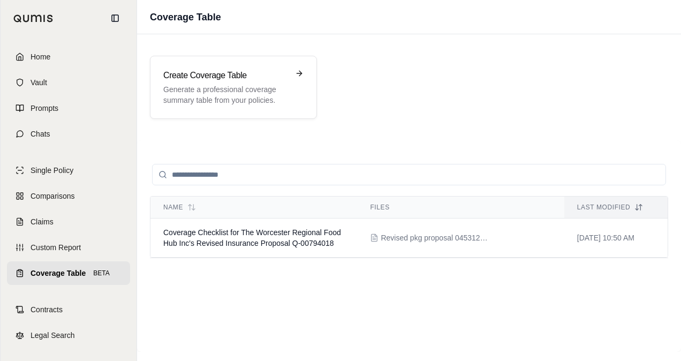
click at [280, 170] on input "search" at bounding box center [409, 174] width 514 height 21
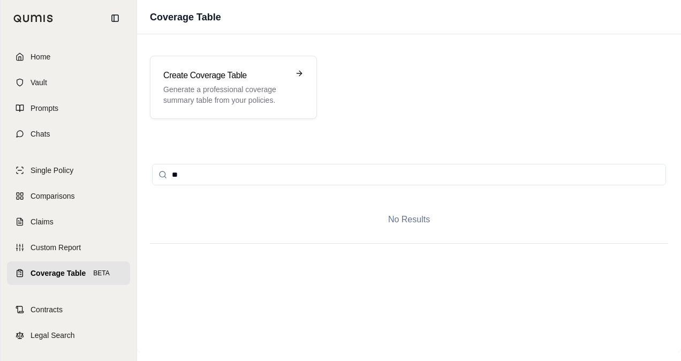
type input "*"
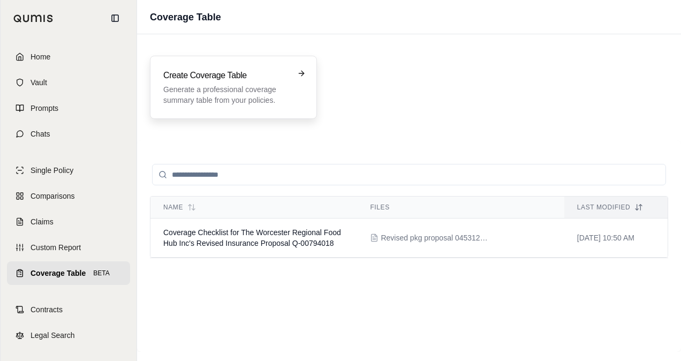
click at [217, 71] on h3 "Create Coverage Table" at bounding box center [225, 75] width 125 height 13
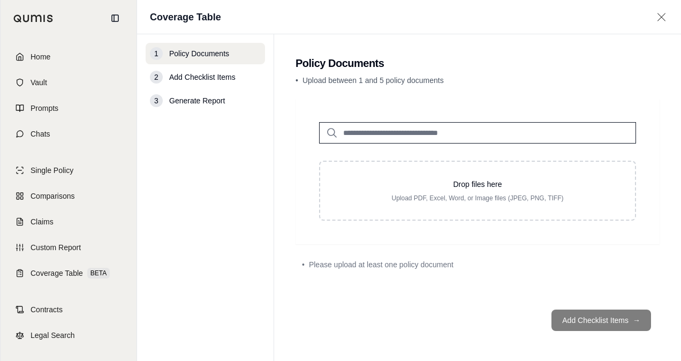
click at [404, 129] on input "search" at bounding box center [477, 132] width 317 height 21
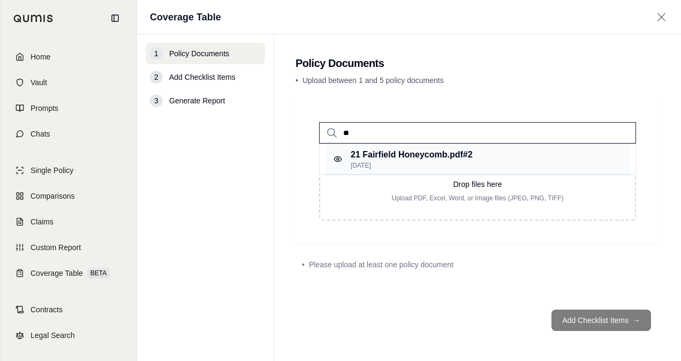
type input "**"
click at [401, 162] on p "[DATE]" at bounding box center [411, 165] width 122 height 9
click at [448, 152] on p "21 Fairfield Honeycomb.pdf #2" at bounding box center [411, 154] width 122 height 13
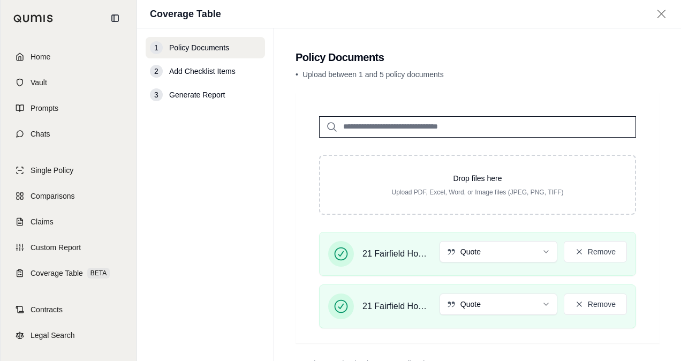
click at [494, 133] on input "search" at bounding box center [477, 126] width 317 height 21
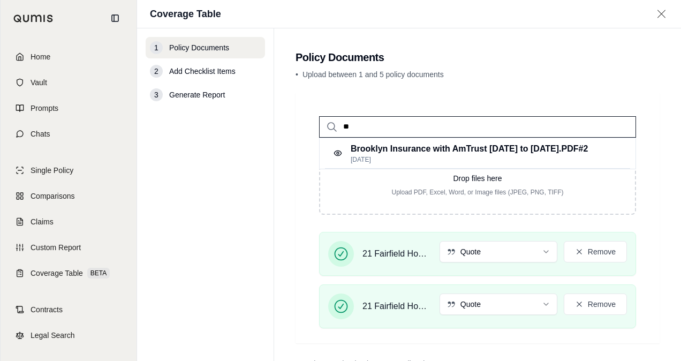
type input "*"
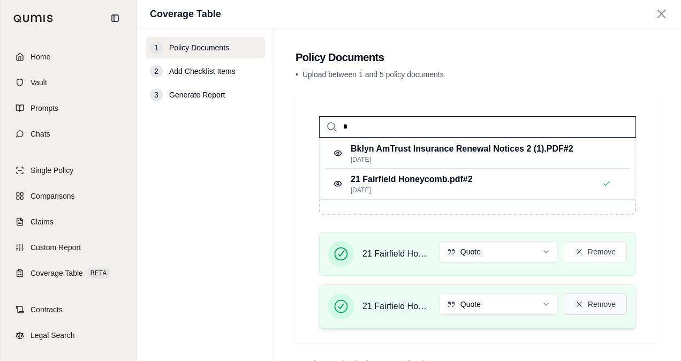
type input "*"
click at [577, 302] on button "Remove" at bounding box center [594, 303] width 63 height 21
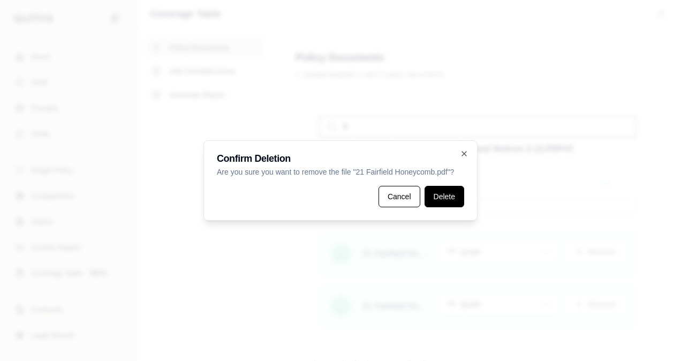
click at [442, 191] on button "Delete" at bounding box center [444, 196] width 40 height 21
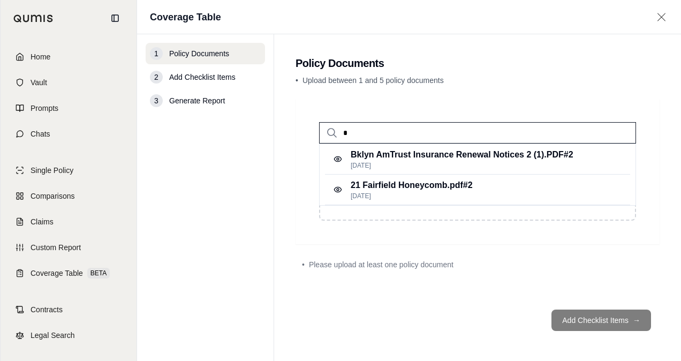
click at [361, 132] on input "*" at bounding box center [477, 132] width 317 height 21
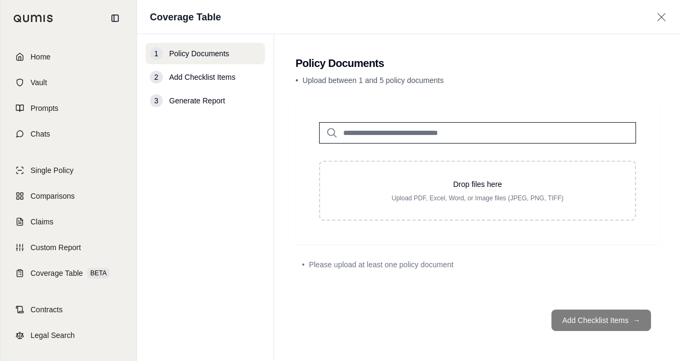
click at [361, 132] on input "search" at bounding box center [477, 132] width 317 height 21
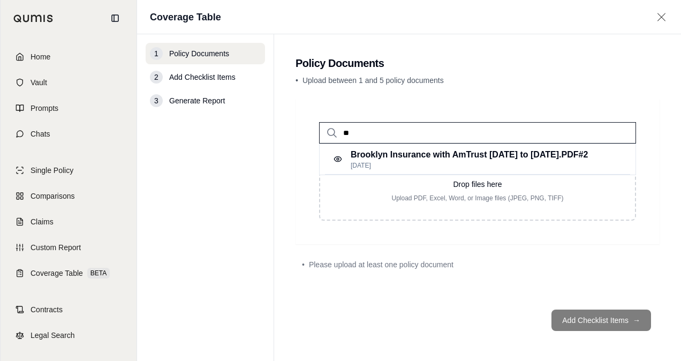
type input "*"
type input "**"
click at [365, 153] on p "21 Fairfield Honeycomb.pdf #2" at bounding box center [411, 154] width 122 height 13
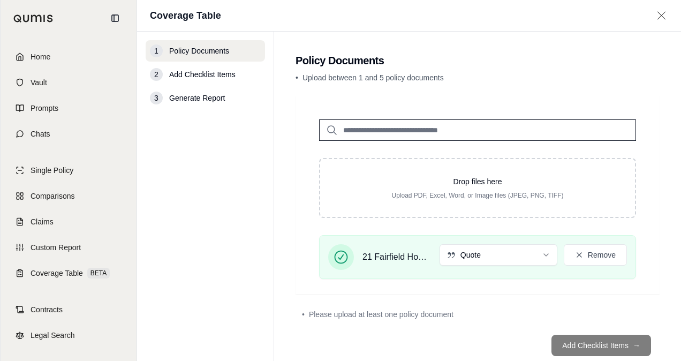
click at [393, 157] on div "Drop files here Upload PDF, Excel, Word, or Image files (JPEG, PNG, TIFF) 21 Fa…" at bounding box center [477, 194] width 351 height 185
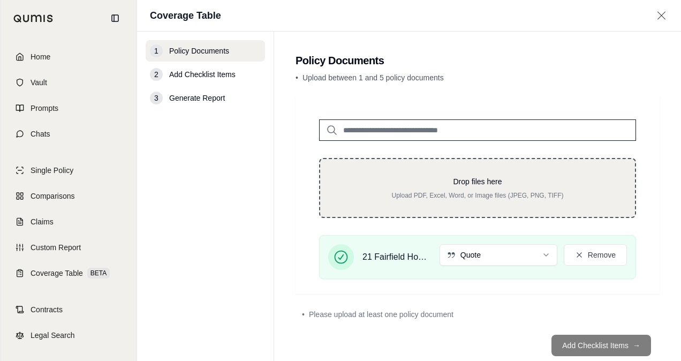
click at [476, 191] on p "Upload PDF, Excel, Word, or Image files (JPEG, PNG, TIFF)" at bounding box center [477, 195] width 280 height 9
click at [450, 187] on div "Drop files here Upload PDF, Excel, Word, or Image files (JPEG, PNG, TIFF)" at bounding box center [477, 188] width 280 height 24
type input "**********"
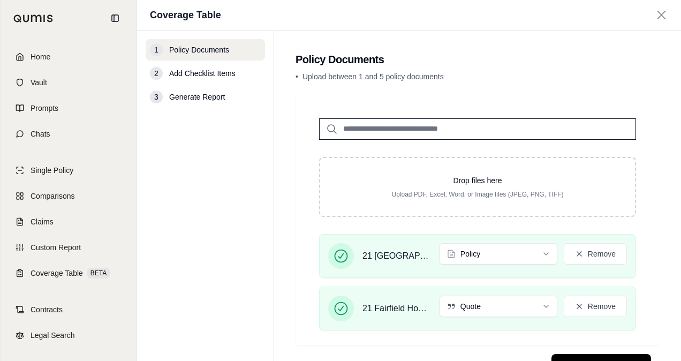
scroll to position [43, 0]
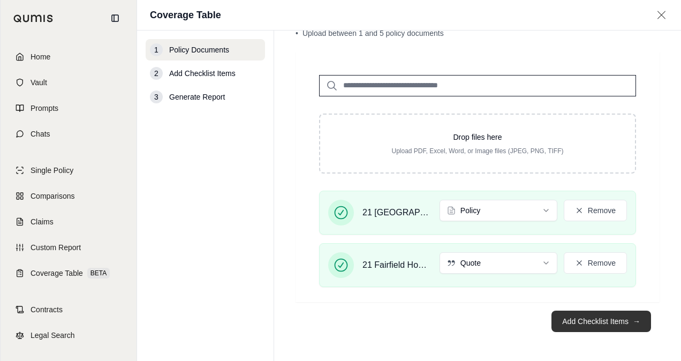
click at [574, 321] on button "Add Checklist Items →" at bounding box center [601, 320] width 100 height 21
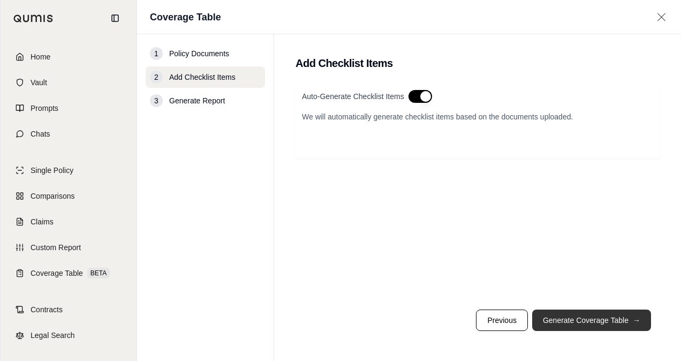
scroll to position [0, 0]
click at [576, 316] on button "Generate Coverage Table →" at bounding box center [591, 319] width 119 height 21
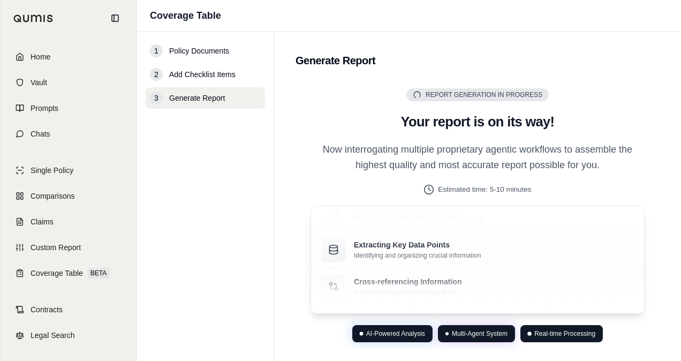
click at [203, 69] on span "Add Checklist Items" at bounding box center [202, 74] width 66 height 11
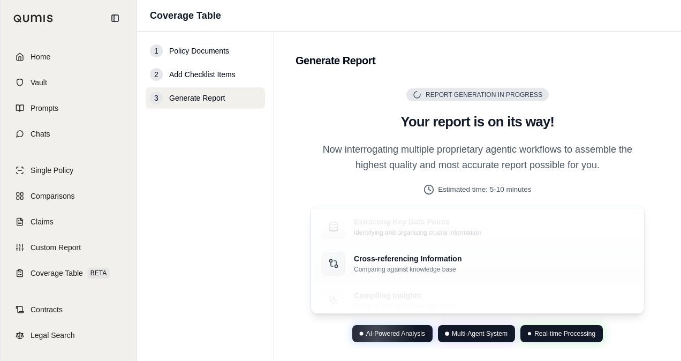
scroll to position [26, 0]
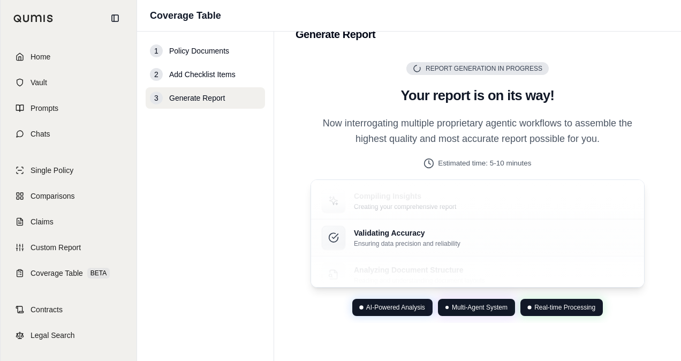
click at [197, 76] on span "Add Checklist Items" at bounding box center [202, 74] width 66 height 11
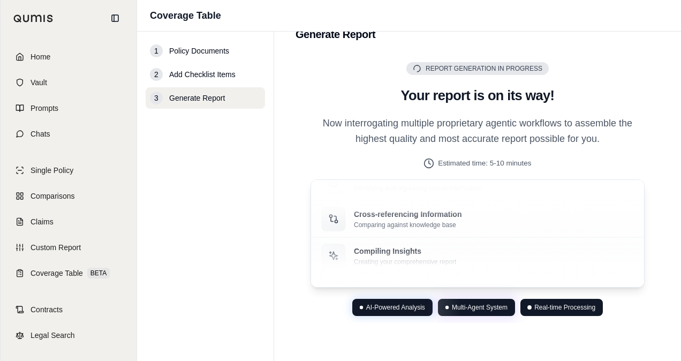
click at [197, 76] on span "Add Checklist Items" at bounding box center [202, 74] width 66 height 11
click at [193, 163] on div "1 Policy Documents 2 Add Checklist Items 3 Generate Report" at bounding box center [205, 196] width 119 height 312
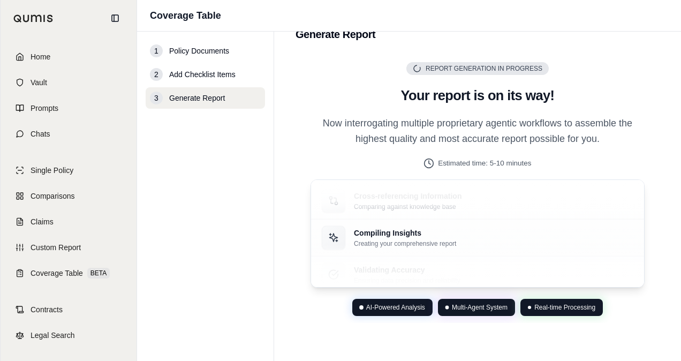
scroll to position [0, 0]
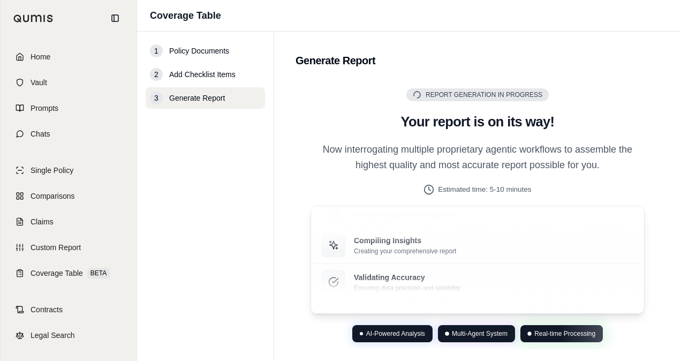
click at [212, 74] on span "Add Checklist Items" at bounding box center [202, 74] width 66 height 11
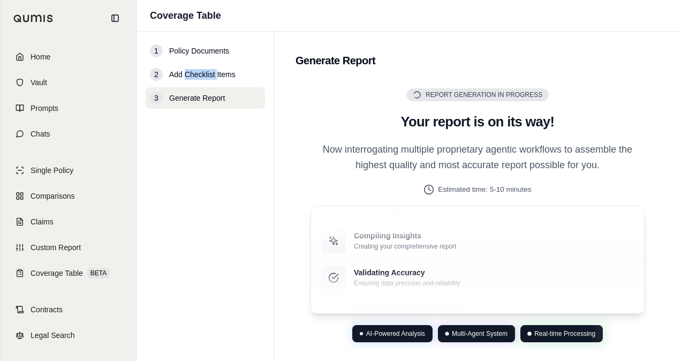
click at [212, 74] on span "Add Checklist Items" at bounding box center [202, 74] width 66 height 11
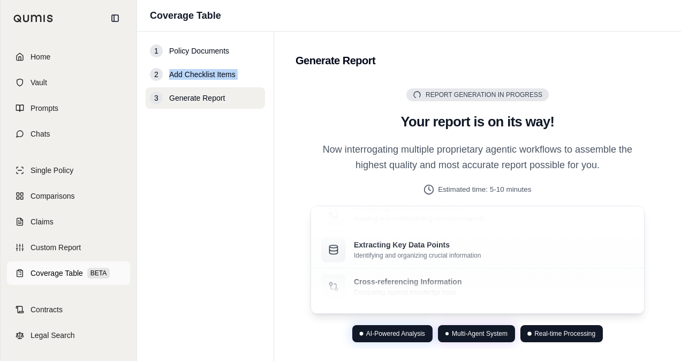
click at [40, 272] on span "Coverage Table" at bounding box center [56, 273] width 52 height 11
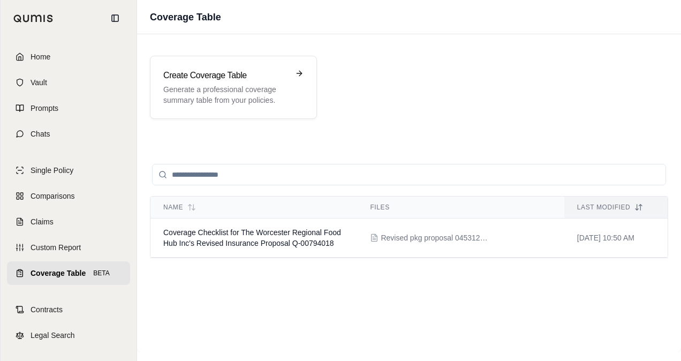
click at [237, 171] on input "search" at bounding box center [409, 174] width 514 height 21
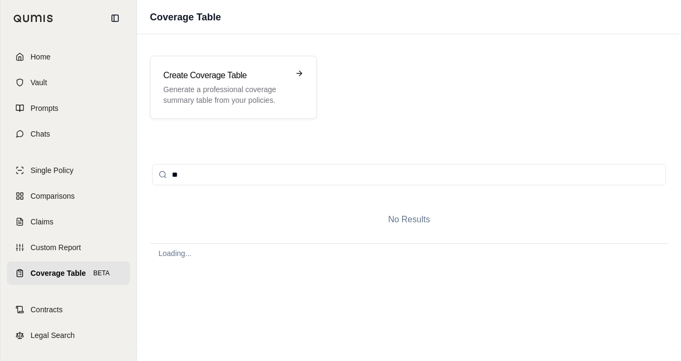
type input "*"
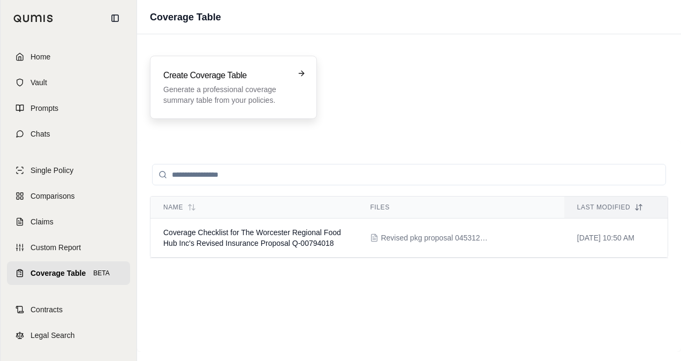
click at [242, 84] on p "Generate a professional coverage summary table from your policies." at bounding box center [225, 94] width 125 height 21
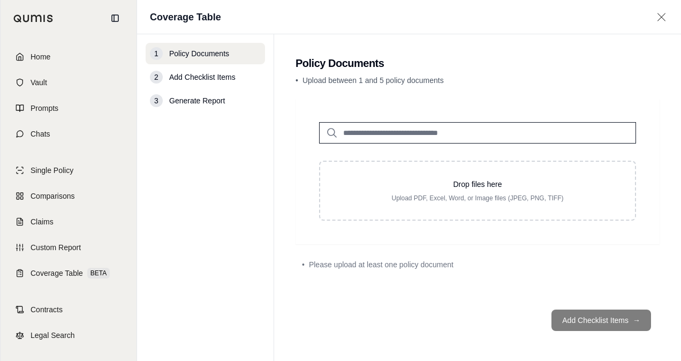
click at [370, 121] on div at bounding box center [477, 124] width 351 height 39
click at [365, 141] on input "search" at bounding box center [477, 132] width 317 height 21
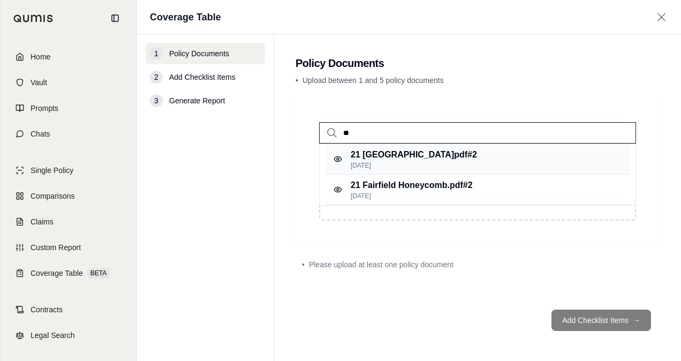
type input "**"
click at [393, 161] on p "[DATE]" at bounding box center [413, 165] width 126 height 9
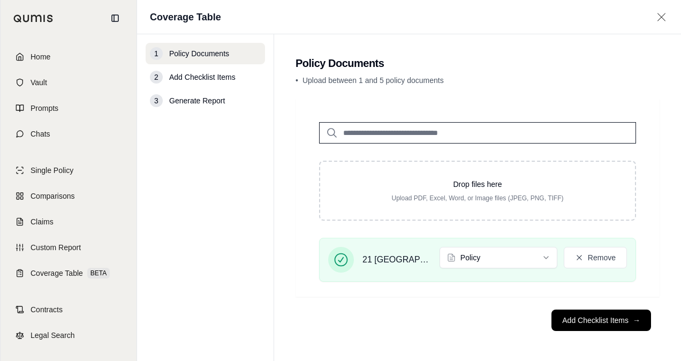
click at [408, 133] on input "search" at bounding box center [477, 132] width 317 height 21
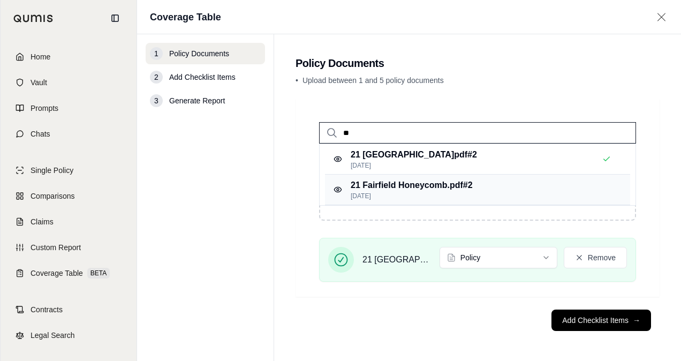
type input "**"
click at [380, 188] on p "21 Fairfield Honeycomb.pdf #2" at bounding box center [411, 185] width 122 height 13
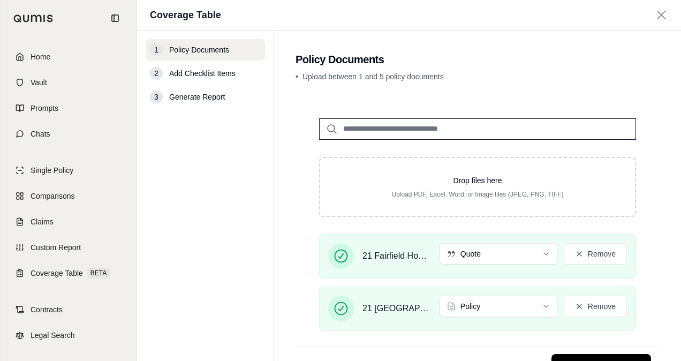
click at [210, 74] on span "Add Checklist Items" at bounding box center [202, 73] width 66 height 11
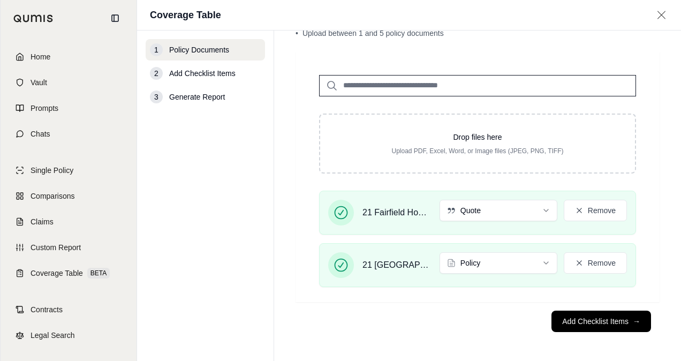
scroll to position [42, 0]
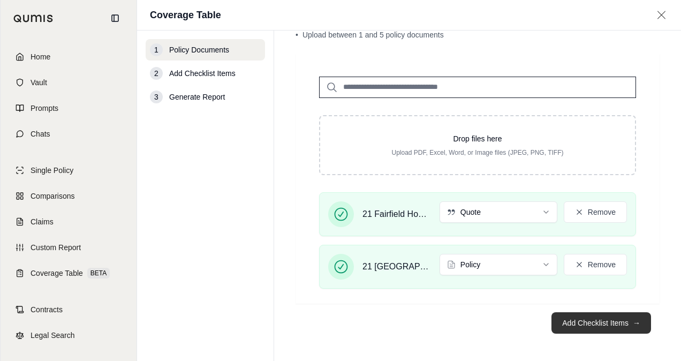
click at [580, 319] on button "Add Checklist Items →" at bounding box center [601, 322] width 100 height 21
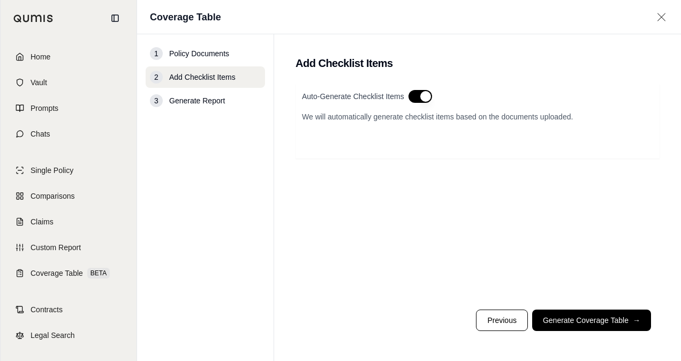
click at [384, 148] on div "Auto-Generate Checklist Items We will automatically generate checklist items ba…" at bounding box center [477, 120] width 364 height 75
click at [422, 94] on button "button" at bounding box center [420, 96] width 24 height 13
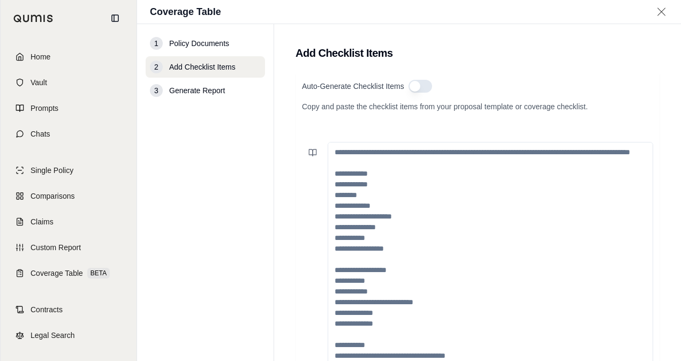
click at [349, 155] on textarea at bounding box center [489, 280] width 325 height 277
paste textarea "**********"
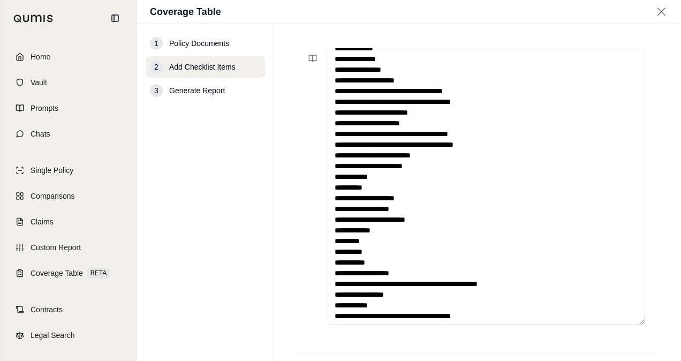
scroll to position [107, 0]
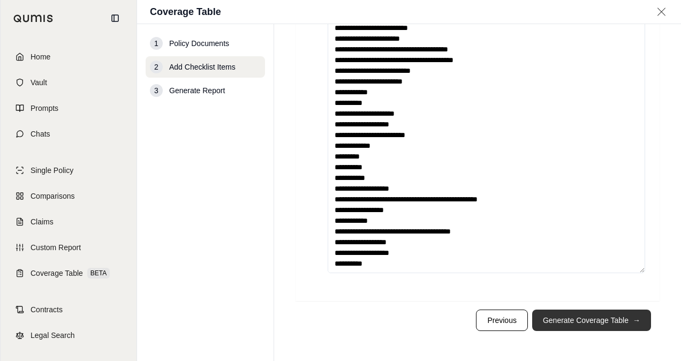
type textarea "**********"
click at [574, 318] on button "Generate Coverage Table →" at bounding box center [591, 319] width 119 height 21
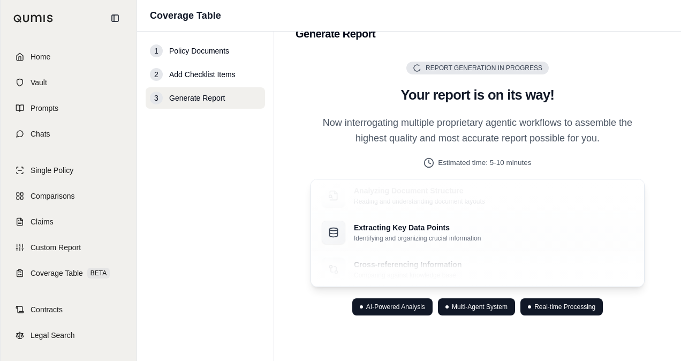
scroll to position [26, 0]
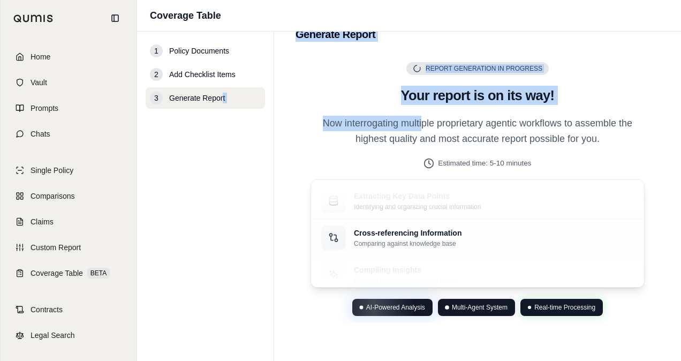
drag, startPoint x: 417, startPoint y: 127, endPoint x: 220, endPoint y: 154, distance: 198.1
click at [220, 154] on div "1 Policy Documents 2 Add Checklist Items 3 Generate Report Generate Report Repo…" at bounding box center [409, 196] width 544 height 329
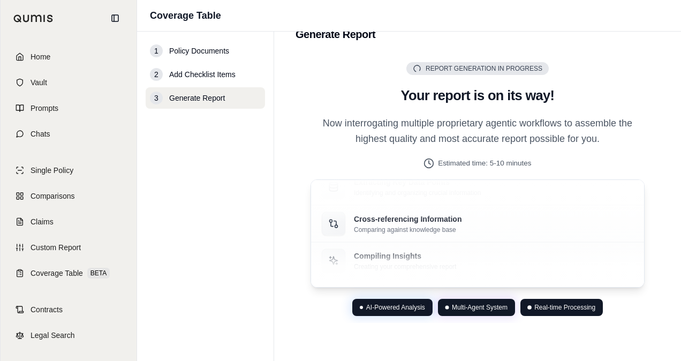
drag, startPoint x: 220, startPoint y: 154, endPoint x: 201, endPoint y: 186, distance: 37.9
click at [201, 186] on div "1 Policy Documents 2 Add Checklist Items 3 Generate Report" at bounding box center [205, 196] width 119 height 312
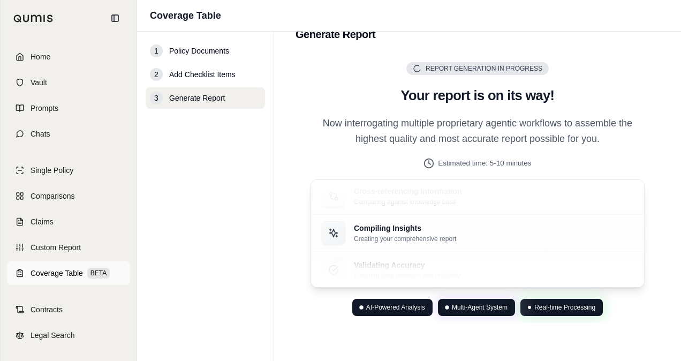
click at [65, 275] on span "Coverage Table" at bounding box center [56, 273] width 52 height 11
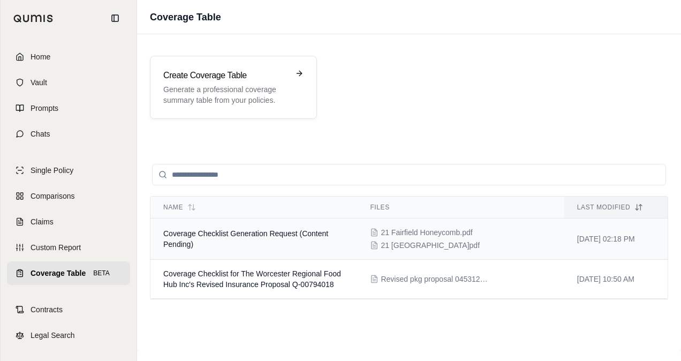
click at [303, 233] on span "Coverage Checklist Generation Request (Content Pending)" at bounding box center [245, 238] width 165 height 19
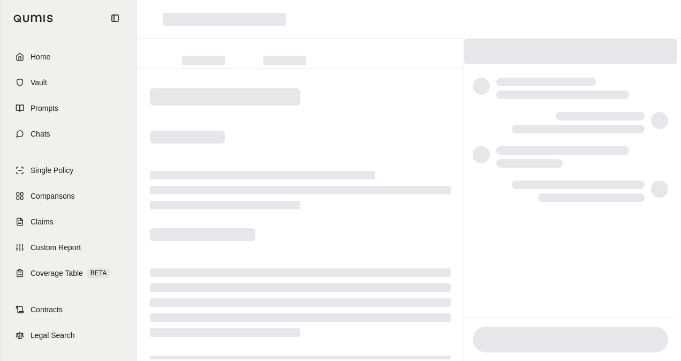
click at [399, 143] on div at bounding box center [300, 230] width 326 height 322
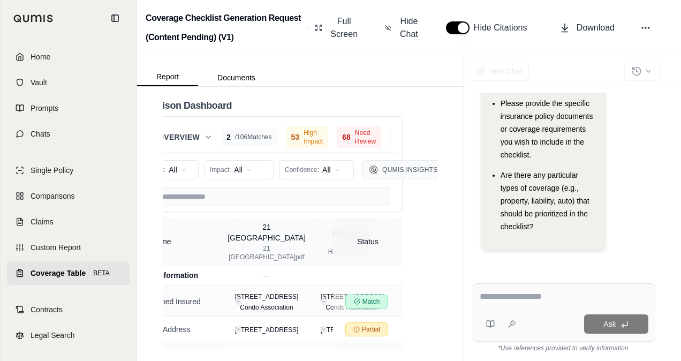
scroll to position [0, 27]
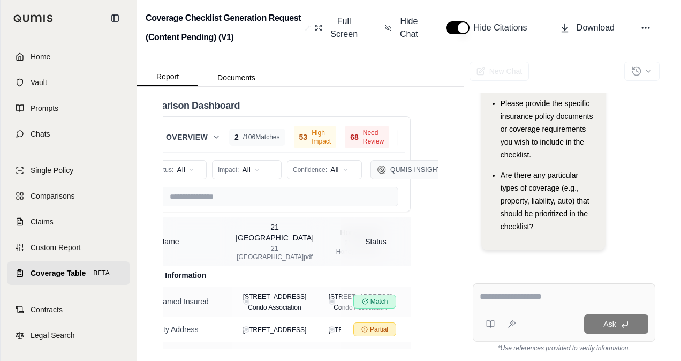
click at [363, 231] on th "Status" at bounding box center [376, 241] width 70 height 48
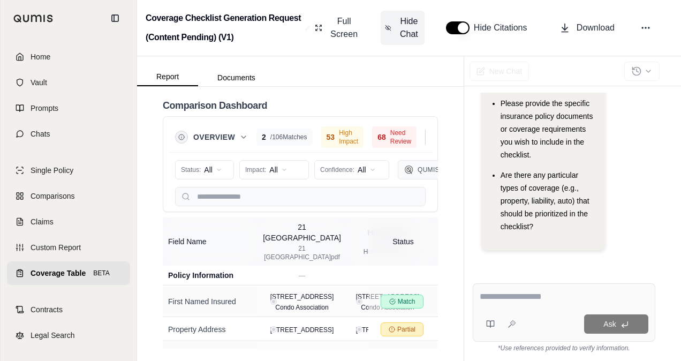
click at [393, 19] on button "Hide Chat" at bounding box center [402, 28] width 44 height 34
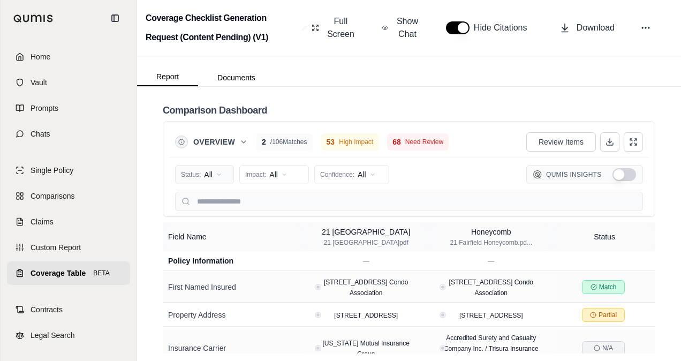
click at [218, 178] on html "Home Vault Prompts Chats Single Policy Comparisons Claims Custom Report Coverag…" at bounding box center [340, 180] width 681 height 361
click at [148, 192] on html "Home Vault Prompts Chats Single Policy Comparisons Claims Custom Report Coverag…" at bounding box center [340, 180] width 681 height 361
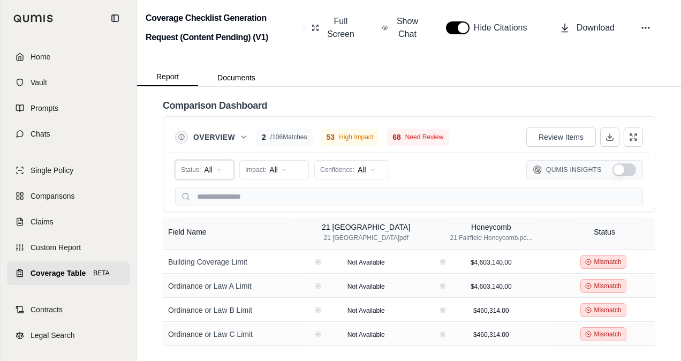
scroll to position [409, 0]
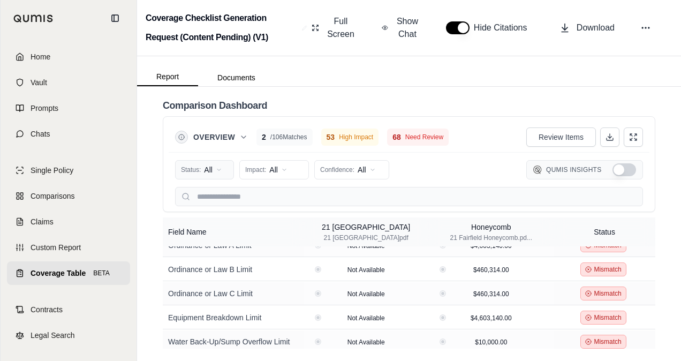
click at [218, 167] on html "Home Vault Prompts Chats Single Policy Comparisons Claims Custom Report Coverag…" at bounding box center [340, 180] width 681 height 361
click at [207, 248] on span "Mismatch" at bounding box center [203, 243] width 43 height 11
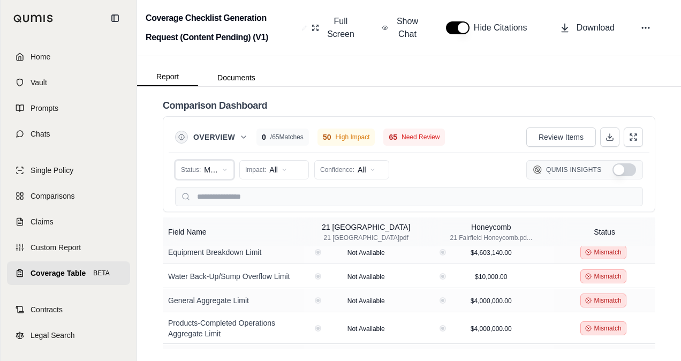
scroll to position [192, 0]
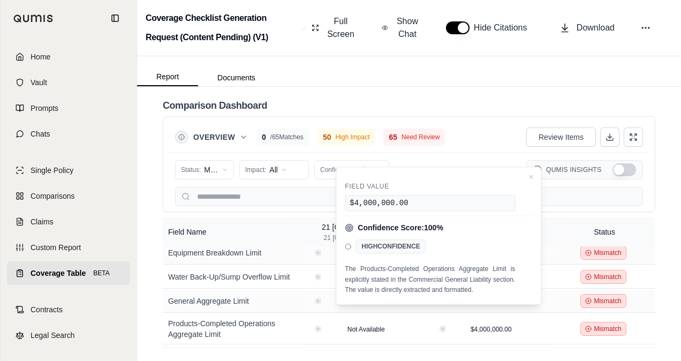
click at [463, 146] on div "Overview 0 / 65 Matches 50 High Impact 65 Need Review Review Items" at bounding box center [409, 136] width 468 height 21
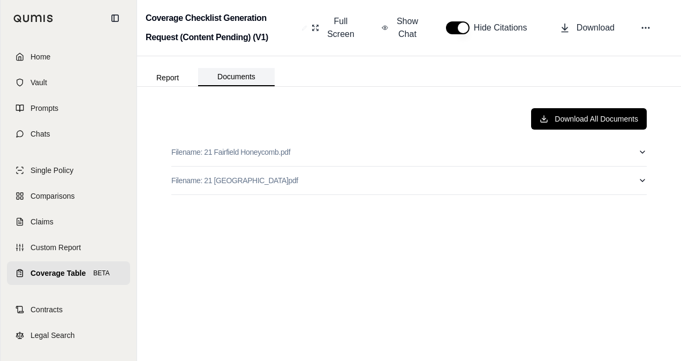
click at [237, 78] on button "Documents" at bounding box center [236, 77] width 77 height 18
click at [641, 27] on icon at bounding box center [645, 27] width 11 height 11
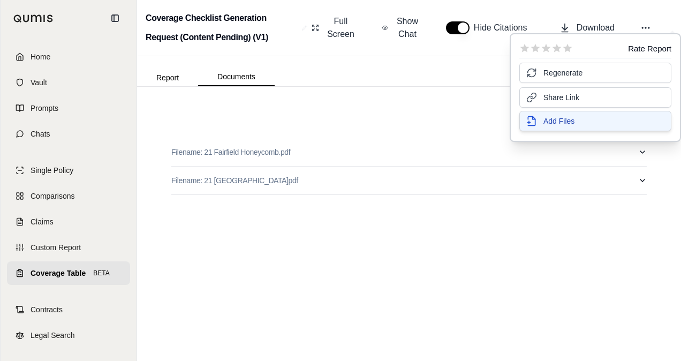
click at [573, 121] on span "Add Files" at bounding box center [558, 121] width 31 height 11
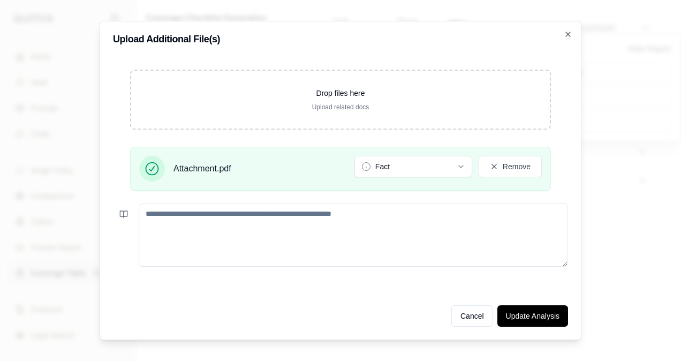
drag, startPoint x: 514, startPoint y: 314, endPoint x: 375, endPoint y: 286, distance: 142.4
click at [375, 286] on div "Drop files here Upload related docs Attachment.pdf Fact Remove" at bounding box center [340, 169] width 455 height 235
drag, startPoint x: 530, startPoint y: 311, endPoint x: 444, endPoint y: 237, distance: 113.8
click at [444, 237] on div "Upload Additional File(s) Drop files here Upload related docs Attachment.pdf Fa…" at bounding box center [341, 180] width 482 height 319
click at [385, 162] on button "Fact" at bounding box center [413, 166] width 118 height 21
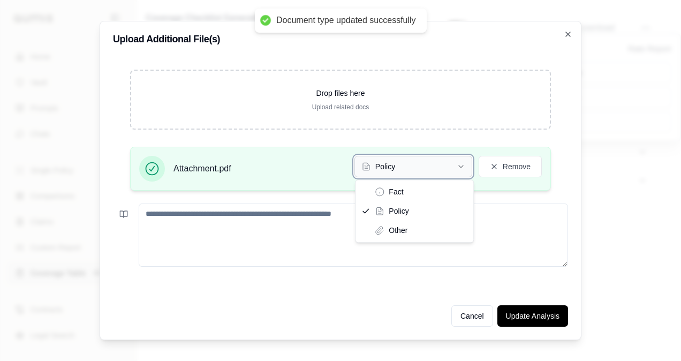
click at [402, 167] on button "Policy" at bounding box center [413, 166] width 118 height 21
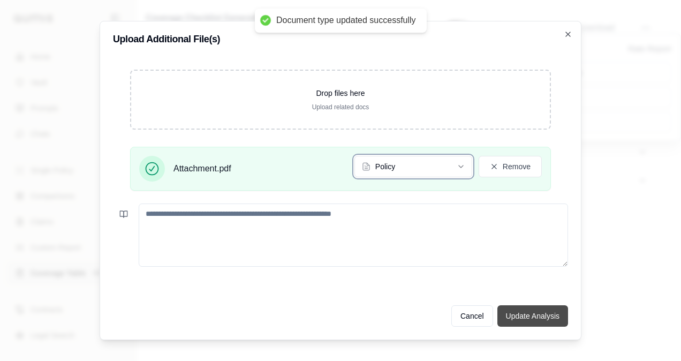
click at [533, 323] on button "Update Analysis" at bounding box center [532, 315] width 71 height 21
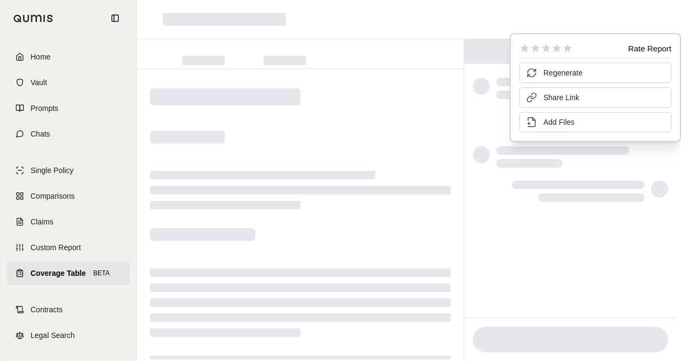
click at [457, 20] on div at bounding box center [409, 19] width 544 height 39
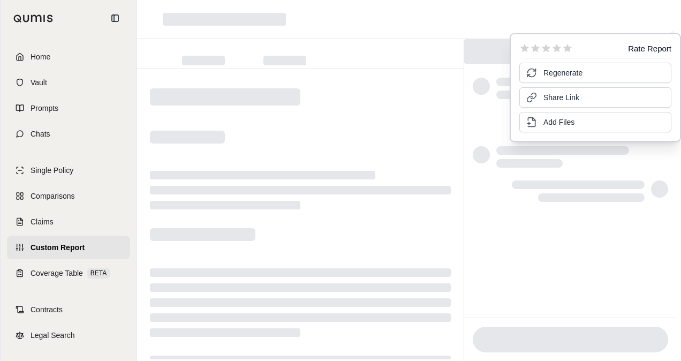
click at [345, 174] on div at bounding box center [262, 175] width 225 height 9
click at [59, 270] on span "Coverage Table" at bounding box center [56, 273] width 52 height 11
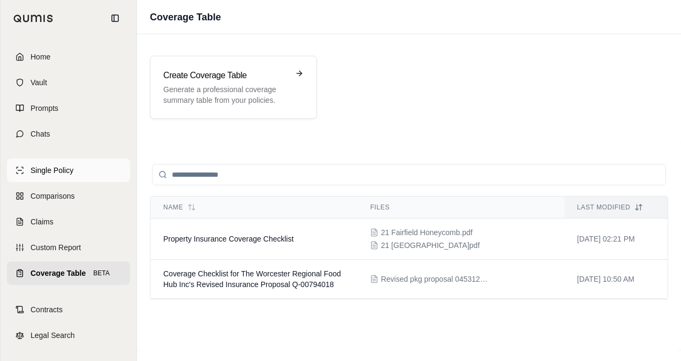
scroll to position [3, 0]
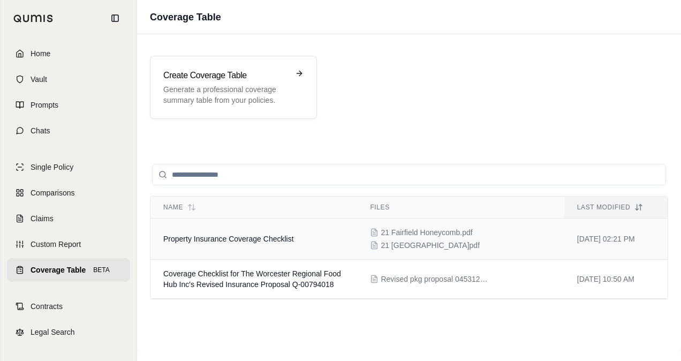
click at [232, 238] on span "Property Insurance Coverage Checklist" at bounding box center [228, 238] width 131 height 9
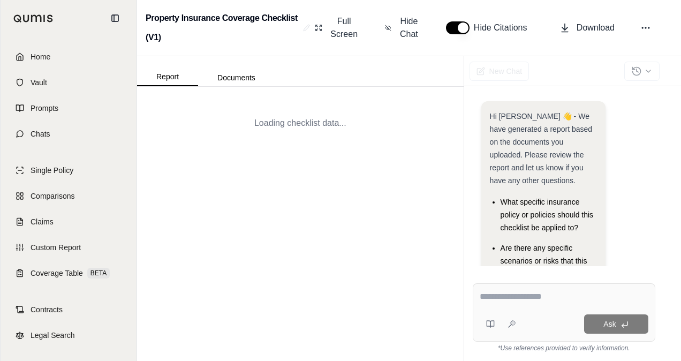
scroll to position [60, 0]
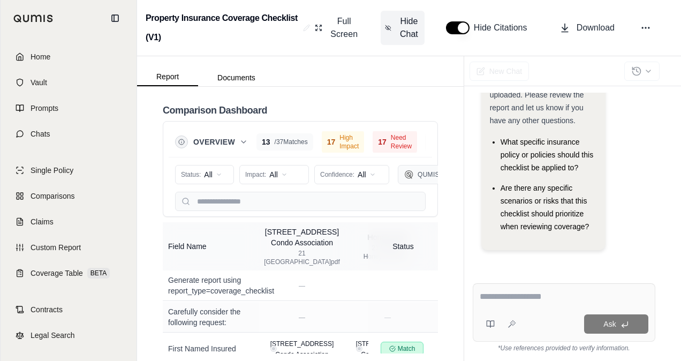
click at [405, 17] on span "Hide Chat" at bounding box center [409, 28] width 22 height 26
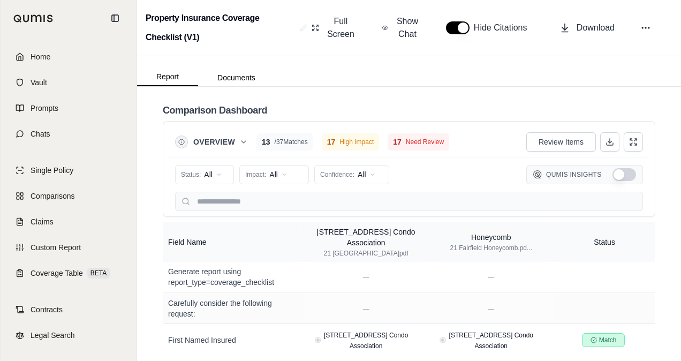
scroll to position [5, 0]
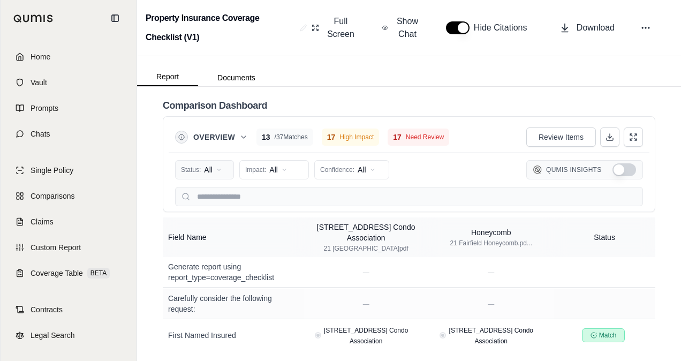
click at [204, 172] on html "Home Vault Prompts Chats Single Policy Comparisons Claims Custom Report Coverag…" at bounding box center [340, 180] width 681 height 361
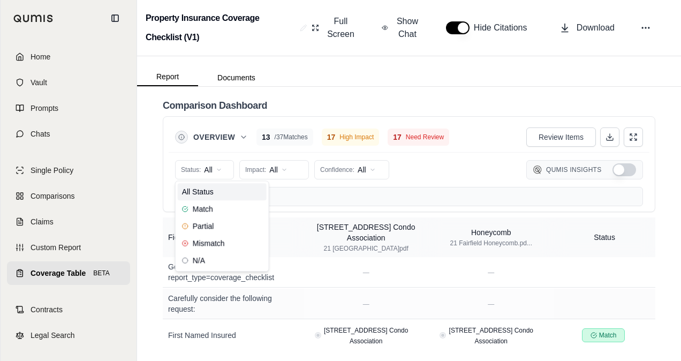
click at [433, 178] on html "Home Vault Prompts Chats Single Policy Comparisons Claims Custom Report Coverag…" at bounding box center [340, 180] width 681 height 361
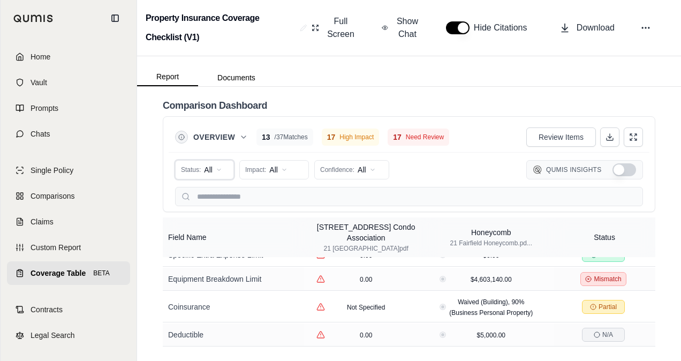
scroll to position [527, 0]
click at [275, 136] on span "/ 37 Matches" at bounding box center [290, 137] width 33 height 9
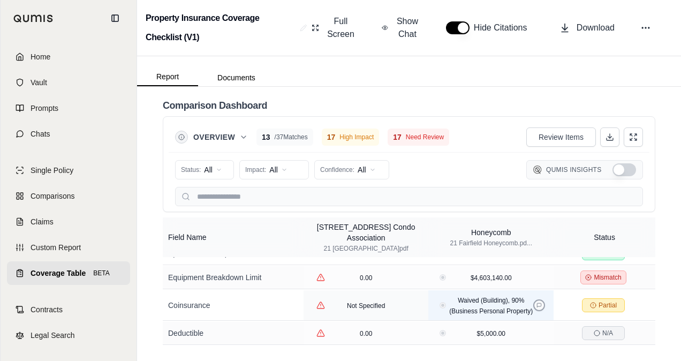
click at [537, 311] on button at bounding box center [539, 305] width 12 height 12
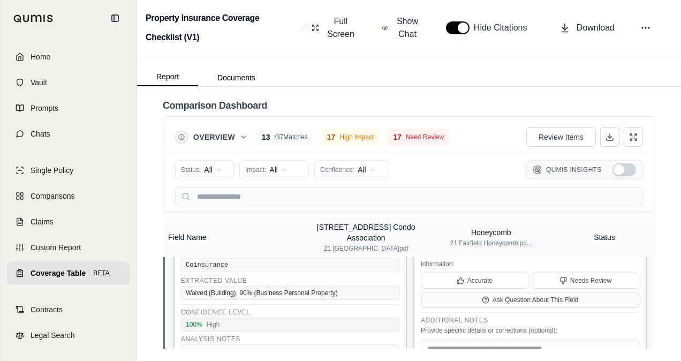
scroll to position [650, 0]
click at [486, 284] on span "Accurate" at bounding box center [479, 280] width 25 height 9
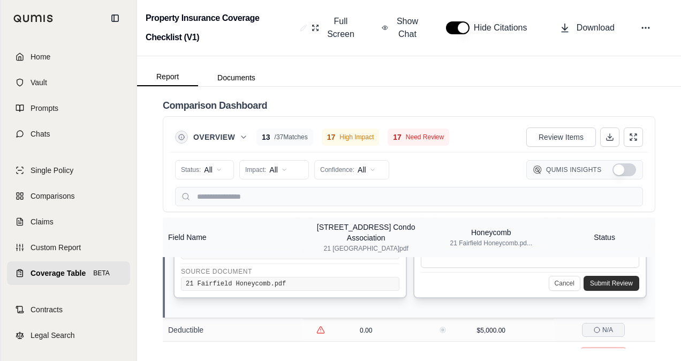
scroll to position [772, 0]
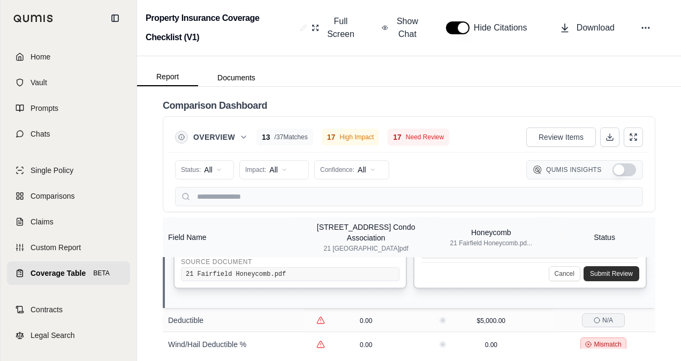
click at [614, 166] on button "Show Qumis Insights" at bounding box center [624, 169] width 24 height 13
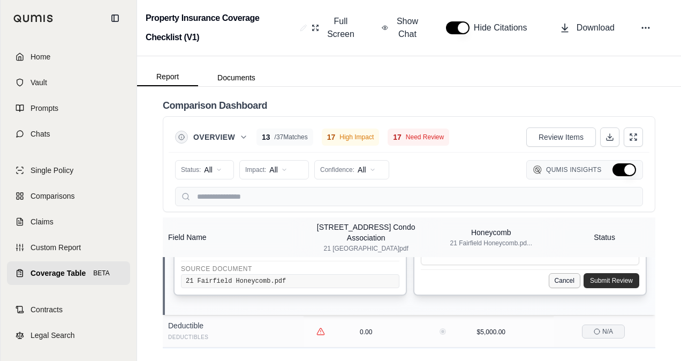
click at [552, 287] on button "Cancel" at bounding box center [564, 280] width 32 height 15
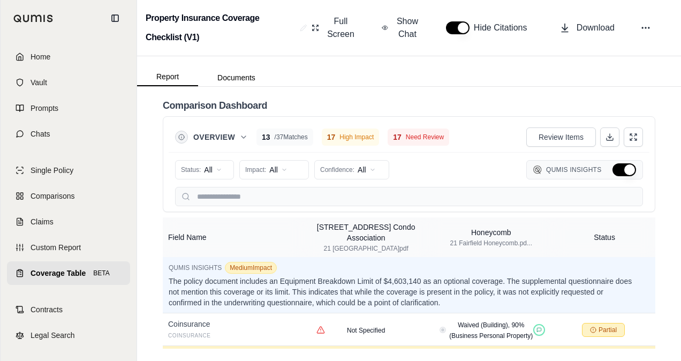
scroll to position [1203, 0]
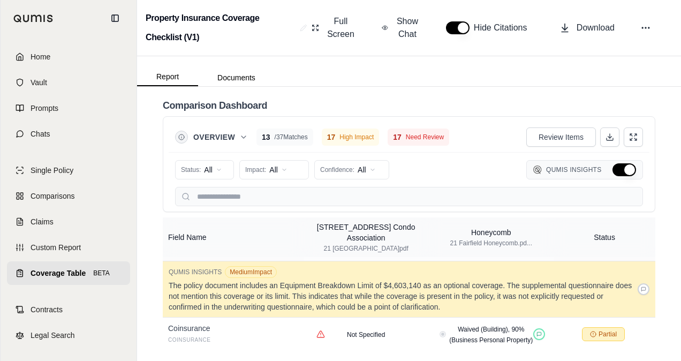
click at [380, 296] on p "The policy document includes an Equipment Breakdown Limit of $4,603,140 as an o…" at bounding box center [400, 296] width 463 height 32
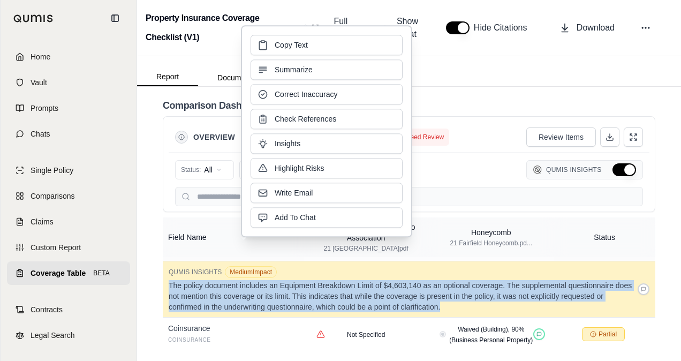
click at [380, 296] on p "The policy document includes an Equipment Breakdown Limit of $4,603,140 as an o…" at bounding box center [400, 296] width 463 height 32
drag, startPoint x: 380, startPoint y: 296, endPoint x: 337, endPoint y: 292, distance: 43.5
click at [337, 292] on p "The policy document includes an Equipment Breakdown Limit of $4,603,140 as an o…" at bounding box center [400, 296] width 463 height 32
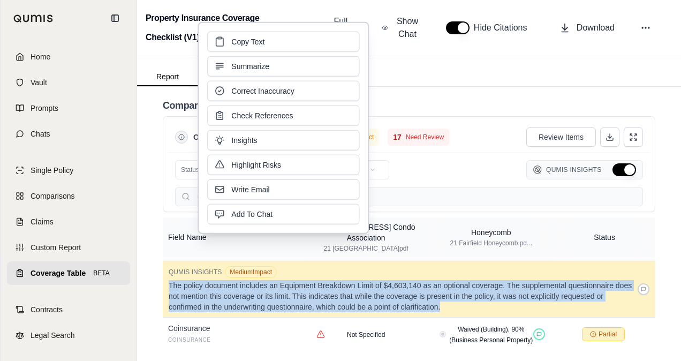
scroll to position [1217, 0]
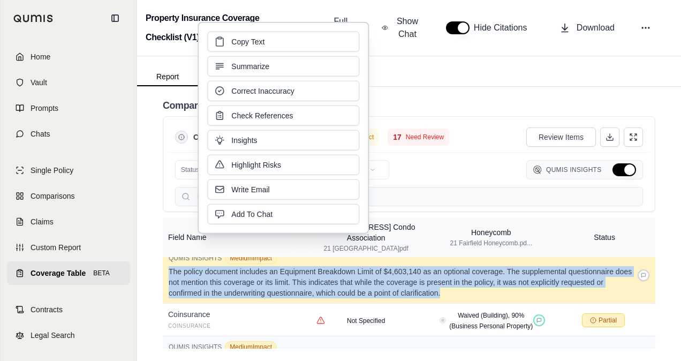
click at [396, 278] on p "The policy document includes an Equipment Breakdown Limit of $4,603,140 as an o…" at bounding box center [400, 282] width 463 height 32
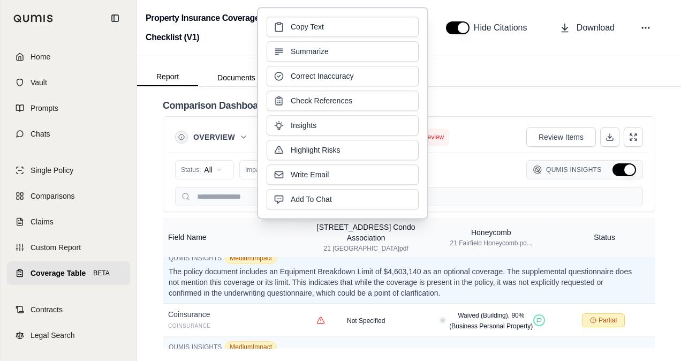
click at [468, 168] on div "Status: All Impact: All Confidence: All Qumis Insights" at bounding box center [409, 169] width 468 height 21
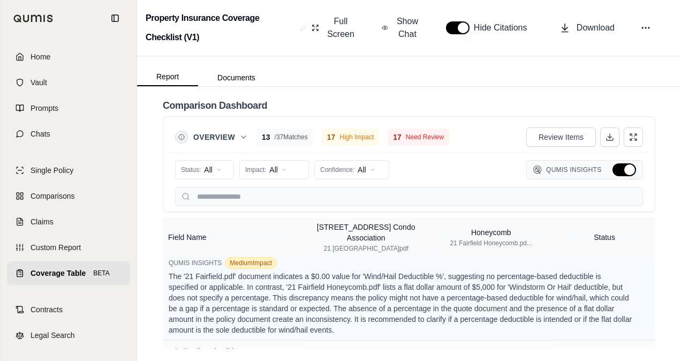
scroll to position [1469, 0]
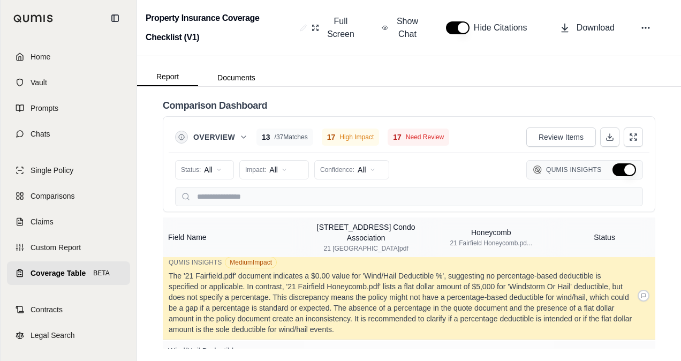
click at [338, 298] on p "The '21 Fairfield.pdf' document indicates a $0.00 value for 'Wind/Hail Deductib…" at bounding box center [400, 302] width 463 height 64
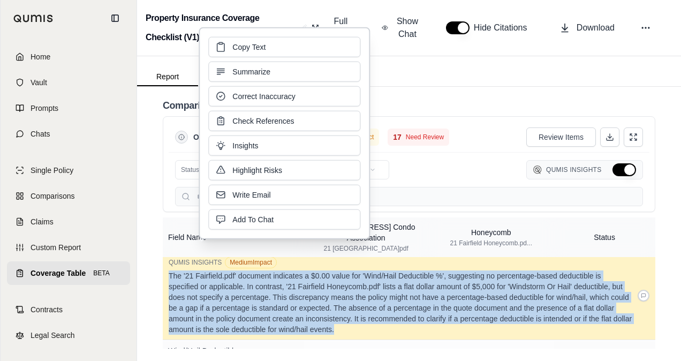
click at [338, 298] on p "The '21 Fairfield.pdf' document indicates a $0.00 value for 'Wind/Hail Deductib…" at bounding box center [400, 302] width 463 height 64
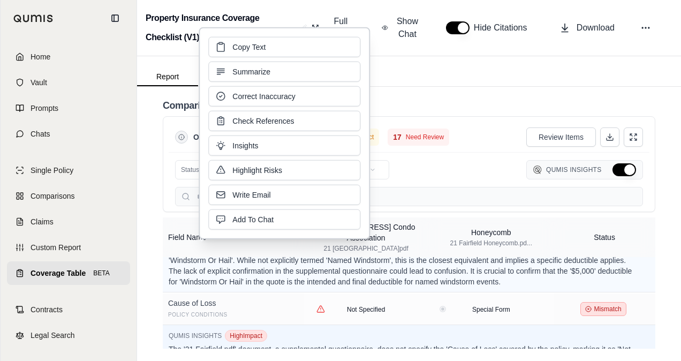
scroll to position [1774, 0]
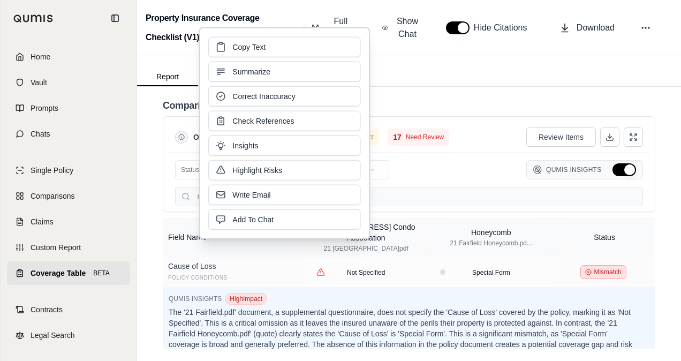
click at [659, 300] on div "Comparison Dashboard Overview 13 / 37 Matches 17 High Impact 17 Need Review Rev…" at bounding box center [409, 224] width 544 height 274
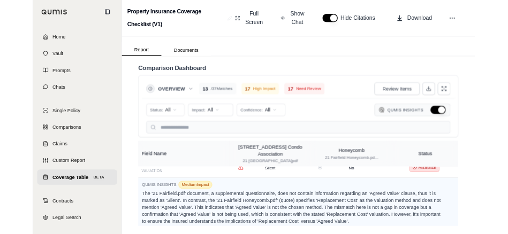
scroll to position [2283, 0]
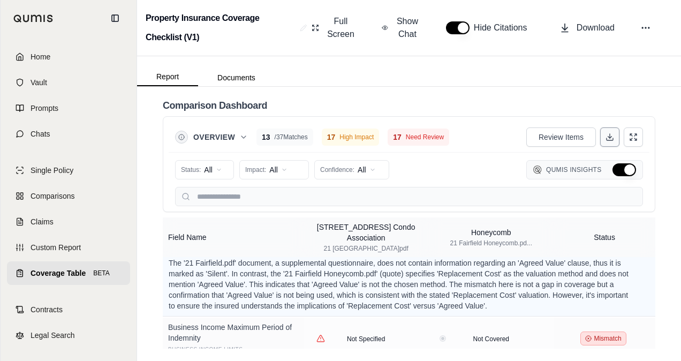
click at [605, 140] on icon at bounding box center [609, 137] width 9 height 9
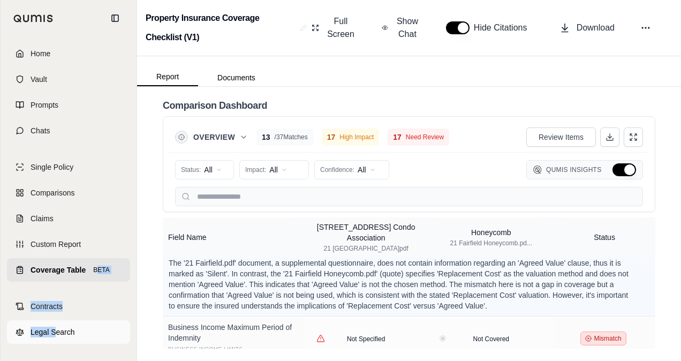
drag, startPoint x: 99, startPoint y: 283, endPoint x: 55, endPoint y: 330, distance: 64.7
click at [55, 330] on div "Home Vault Prompts Chats Single Policy Comparisons Claims Custom Report Coverag…" at bounding box center [69, 198] width 136 height 324
drag, startPoint x: 55, startPoint y: 330, endPoint x: 76, endPoint y: 331, distance: 21.4
click at [76, 331] on link "Legal Search" at bounding box center [68, 332] width 123 height 24
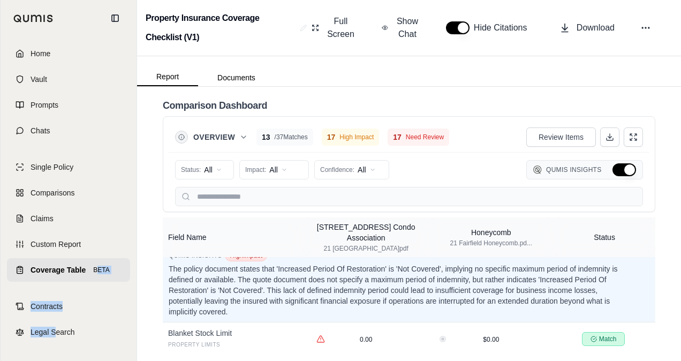
scroll to position [2400, 0]
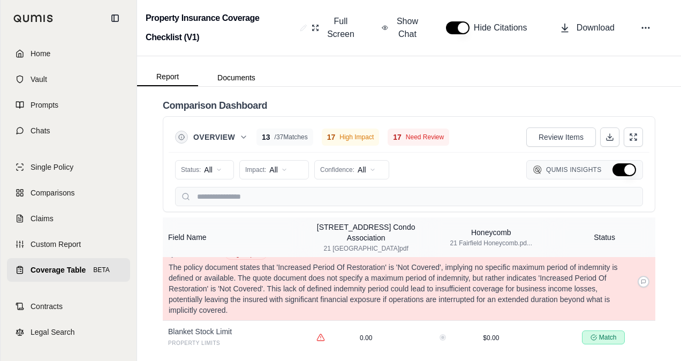
click at [578, 281] on p "The policy document states that 'Increased Period Of Restoration' is 'Not Cover…" at bounding box center [400, 289] width 463 height 54
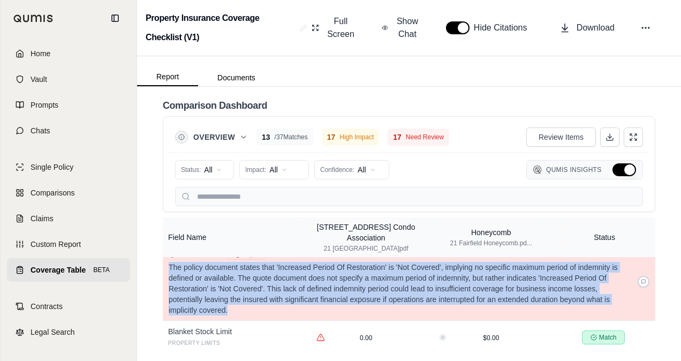
click at [578, 281] on p "The policy document states that 'Increased Period Of Restoration' is 'Not Cover…" at bounding box center [400, 289] width 463 height 54
drag, startPoint x: 578, startPoint y: 281, endPoint x: 495, endPoint y: 279, distance: 82.4
click at [495, 279] on p "The policy document states that 'Increased Period Of Restoration' is 'Not Cover…" at bounding box center [400, 289] width 463 height 54
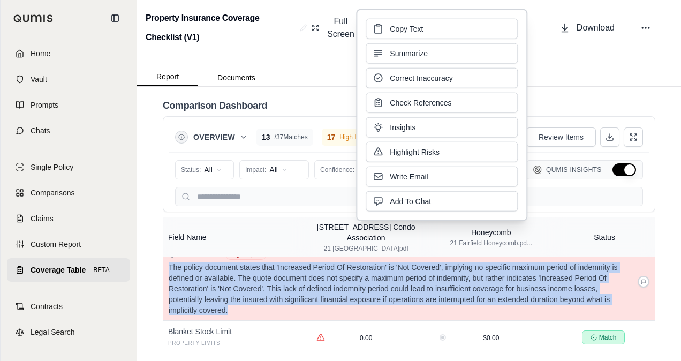
click at [495, 279] on p "The policy document states that 'Increased Period Of Restoration' is 'Not Cover…" at bounding box center [400, 289] width 463 height 54
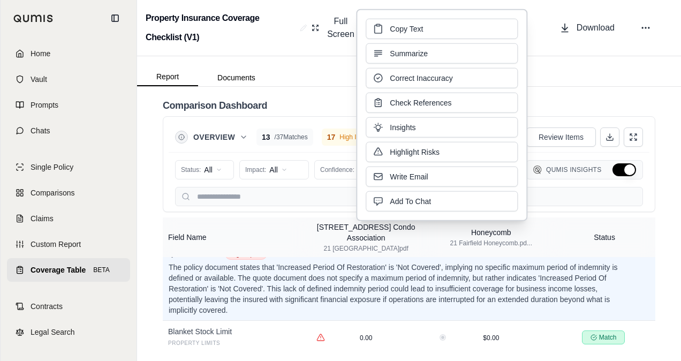
click at [656, 258] on div "Comparison Dashboard Overview 13 / 37 Matches 17 High Impact 17 Need Review Rev…" at bounding box center [409, 224] width 544 height 274
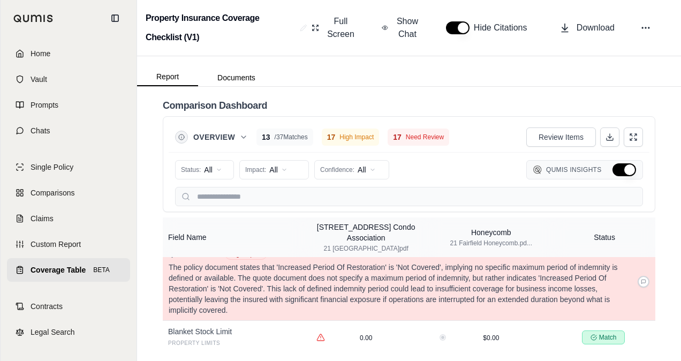
click at [524, 277] on p "The policy document states that 'Increased Period Of Restoration' is 'Not Cover…" at bounding box center [400, 289] width 463 height 54
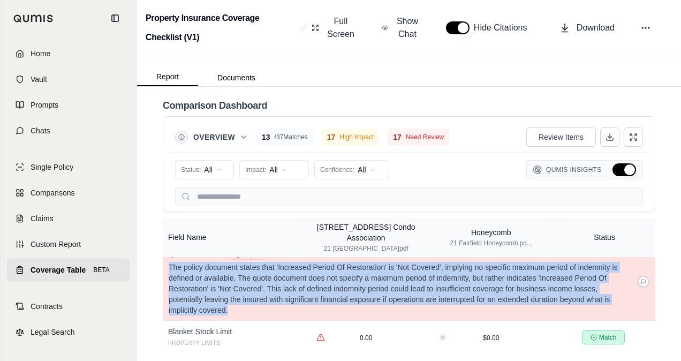
click at [524, 277] on p "The policy document states that 'Increased Period Of Restoration' is 'Not Cover…" at bounding box center [400, 289] width 463 height 54
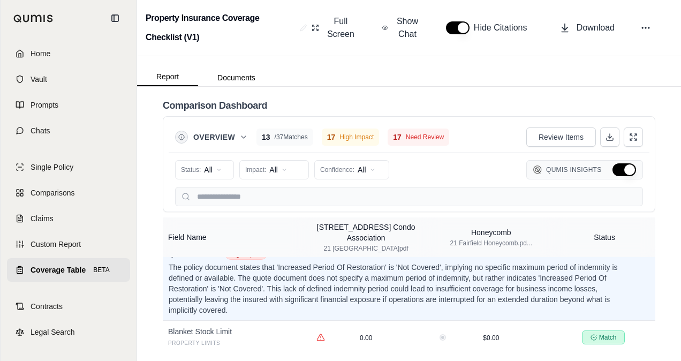
click at [350, 93] on div "Comparison Dashboard Overview 13 / 37 Matches 17 High Impact 17 Need Review Rev…" at bounding box center [409, 224] width 544 height 274
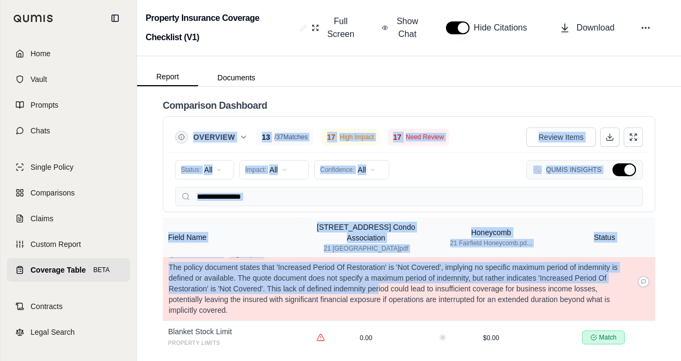
drag, startPoint x: 350, startPoint y: 93, endPoint x: 376, endPoint y: 278, distance: 186.9
click at [376, 278] on div "Comparison Dashboard Overview 13 / 37 Matches 17 High Impact 17 Need Review Rev…" at bounding box center [409, 224] width 544 height 274
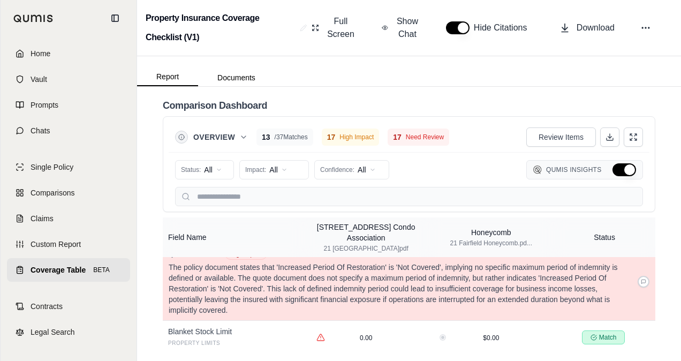
drag, startPoint x: 376, startPoint y: 278, endPoint x: 415, endPoint y: 291, distance: 41.6
click at [415, 291] on p "The policy document states that 'Increased Period Of Restoration' is 'Not Cover…" at bounding box center [400, 289] width 463 height 54
click at [345, 274] on p "The policy document states that 'Increased Period Of Restoration' is 'Not Cover…" at bounding box center [400, 289] width 463 height 54
click at [306, 270] on p "The policy document states that 'Increased Period Of Restoration' is 'Not Cover…" at bounding box center [400, 289] width 463 height 54
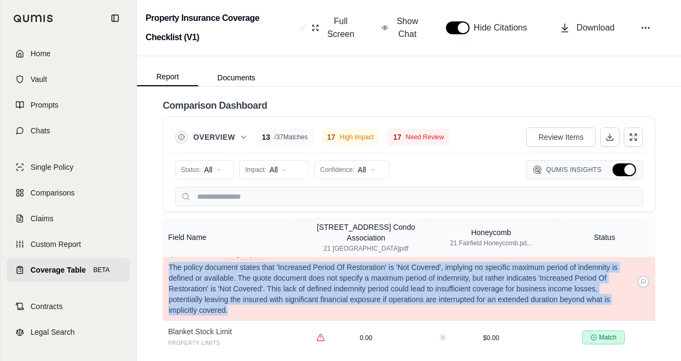
click at [306, 270] on p "The policy document states that 'Increased Period Of Restoration' is 'Not Cover…" at bounding box center [400, 289] width 463 height 54
drag, startPoint x: 306, startPoint y: 270, endPoint x: 265, endPoint y: 272, distance: 41.3
click at [265, 272] on p "The policy document states that 'Increased Period Of Restoration' is 'Not Cover…" at bounding box center [400, 289] width 463 height 54
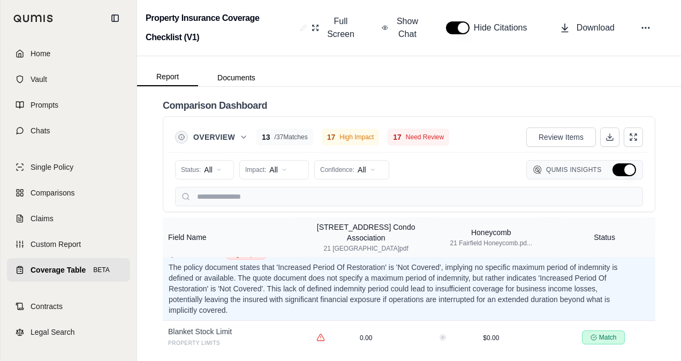
click at [657, 234] on div "Comparison Dashboard Overview 13 / 37 Matches 17 High Impact 17 Need Review Rev…" at bounding box center [409, 224] width 544 height 274
click at [49, 164] on span "Single Policy" at bounding box center [51, 167] width 43 height 11
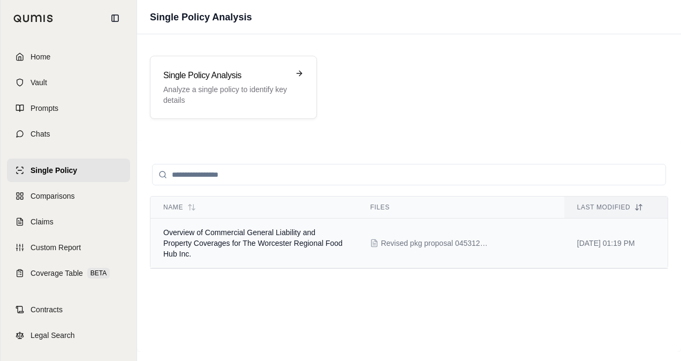
click at [248, 236] on td "Overview of Commercial General Liability and Property Coverages for The Worcest…" at bounding box center [253, 243] width 207 height 50
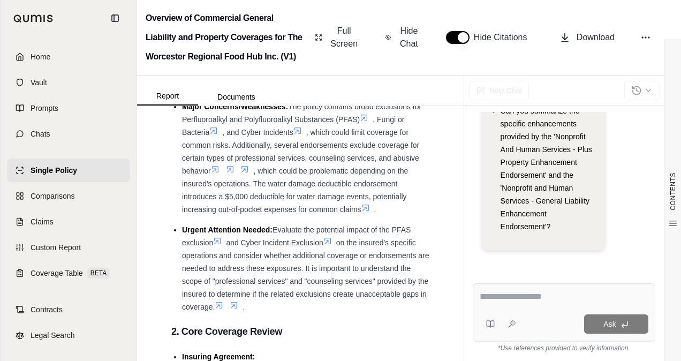
scroll to position [246, 0]
click at [402, 30] on span "Hide Chat" at bounding box center [409, 38] width 22 height 26
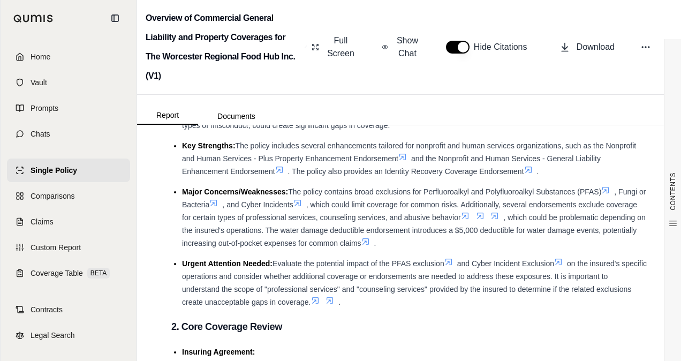
scroll to position [71, 0]
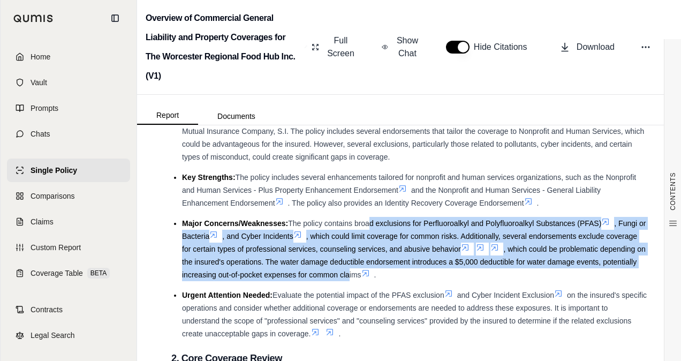
drag, startPoint x: 368, startPoint y: 223, endPoint x: 410, endPoint y: 273, distance: 64.9
click at [410, 273] on li "Major Concerns/Weaknesses: The policy contains broad exclusions for Perfluoroal…" at bounding box center [414, 249] width 464 height 64
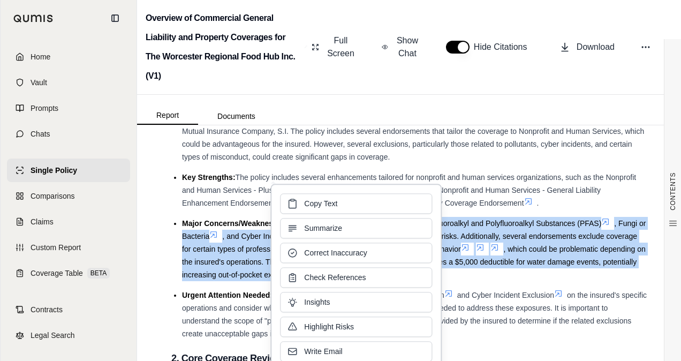
click at [238, 267] on li "Major Concerns/Weaknesses: The policy contains broad exclusions for Perfluoroal…" at bounding box center [414, 249] width 464 height 64
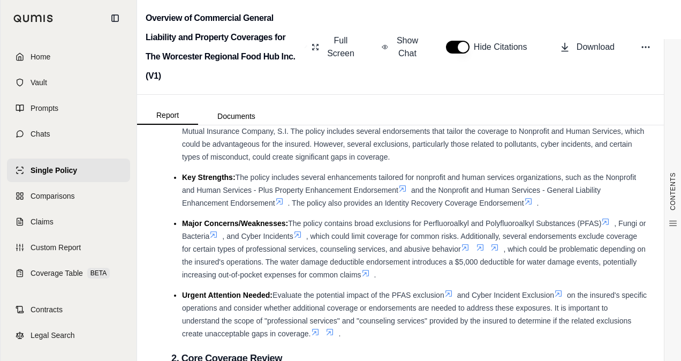
click at [372, 260] on span ", which could be problematic depending on the insured's operations. The water d…" at bounding box center [413, 262] width 463 height 34
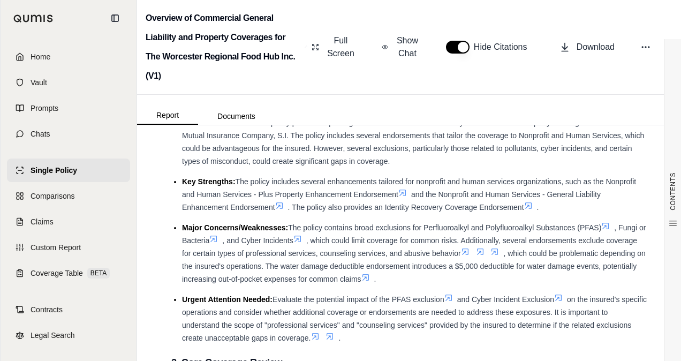
scroll to position [68, 0]
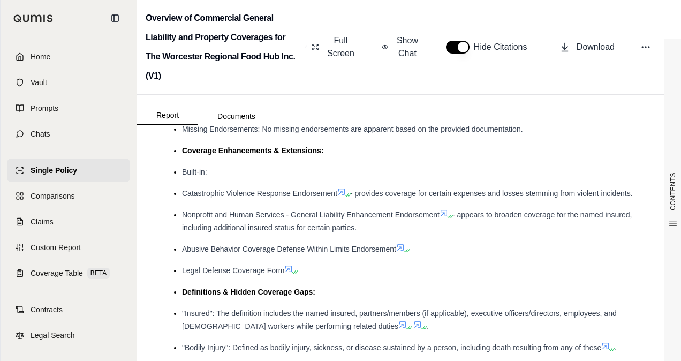
click at [403, 289] on div "Definitions & Hidden Coverage Gaps:" at bounding box center [414, 291] width 464 height 13
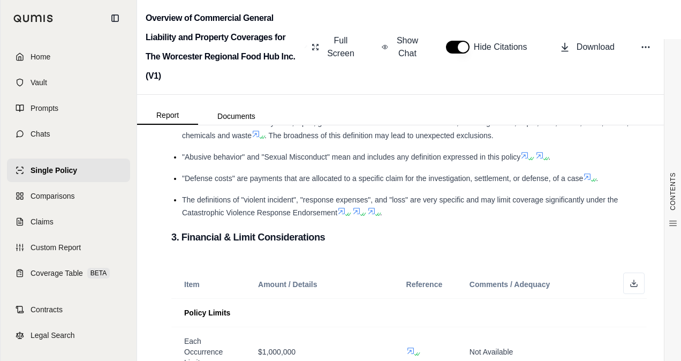
scroll to position [1078, 0]
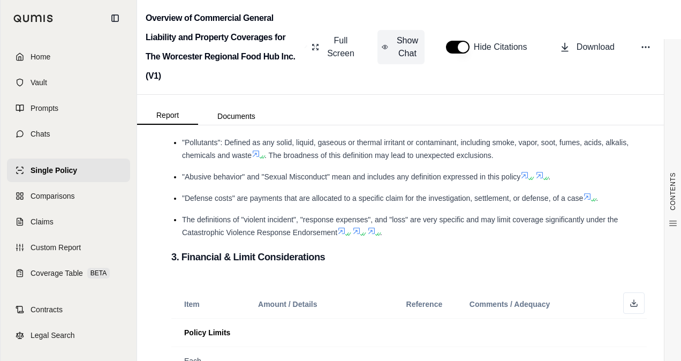
click at [396, 45] on span "Show Chat" at bounding box center [407, 47] width 26 height 26
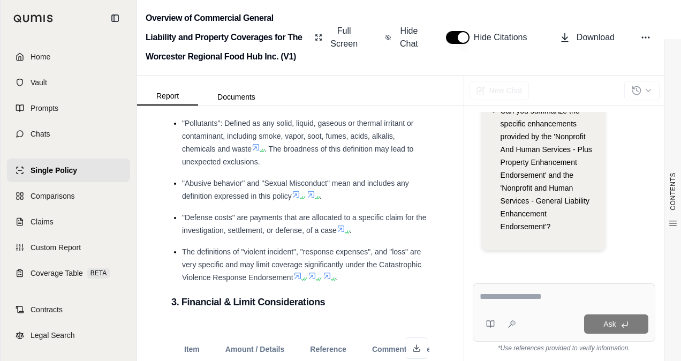
scroll to position [1438, 0]
click at [515, 304] on div at bounding box center [563, 298] width 169 height 17
click at [531, 294] on textarea at bounding box center [563, 296] width 169 height 13
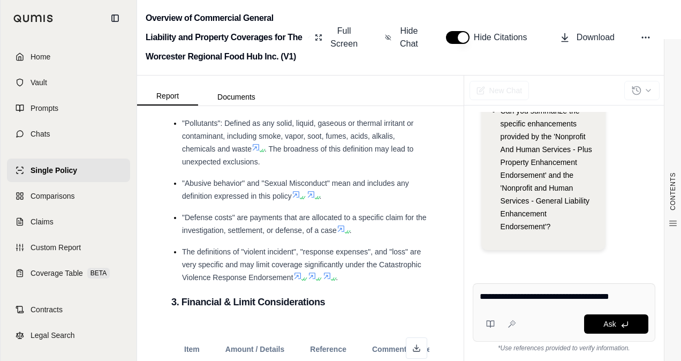
type textarea "**********"
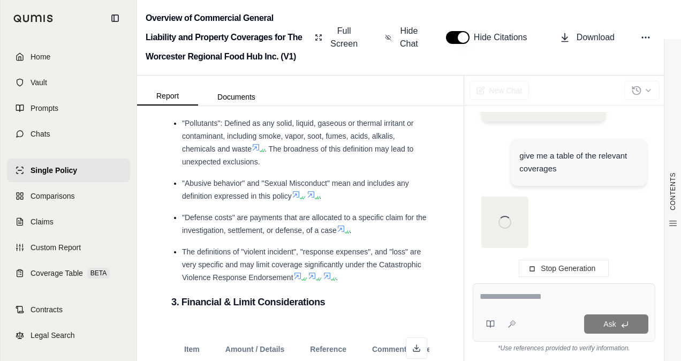
scroll to position [336, 0]
click at [562, 225] on div at bounding box center [563, 227] width 165 height 62
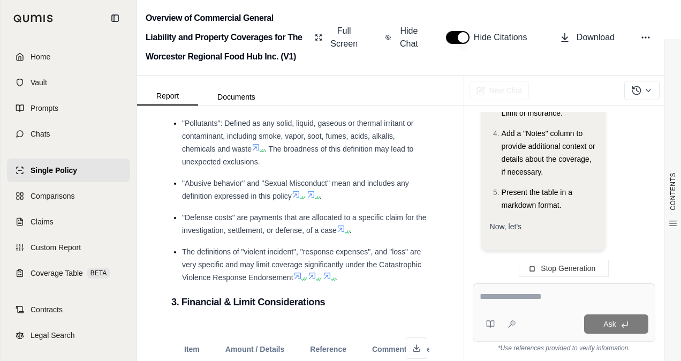
scroll to position [1306, 0]
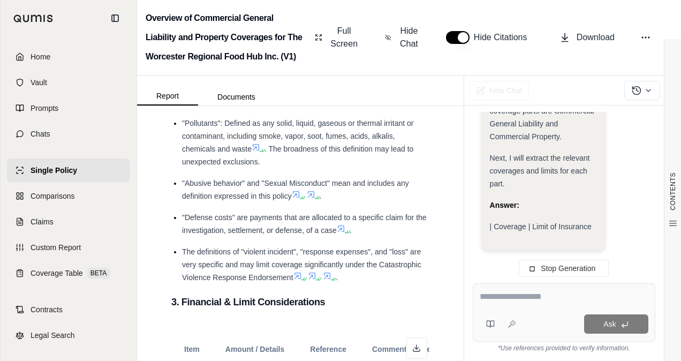
click at [507, 298] on textarea at bounding box center [563, 296] width 169 height 13
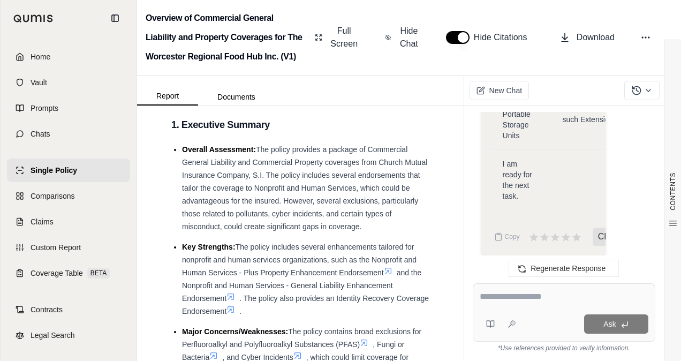
scroll to position [20, 0]
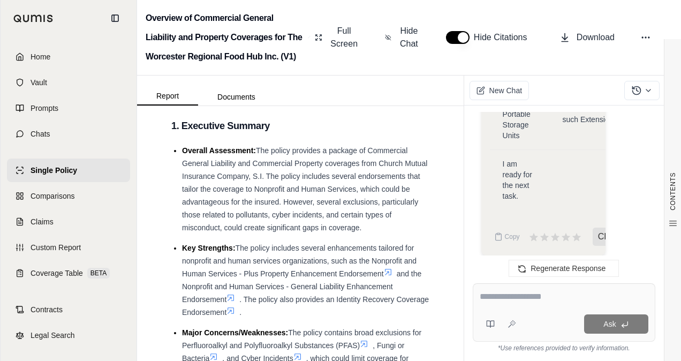
click at [308, 188] on span "The policy provides a package of Commercial General Liability and Commercial Pr…" at bounding box center [304, 189] width 245 height 86
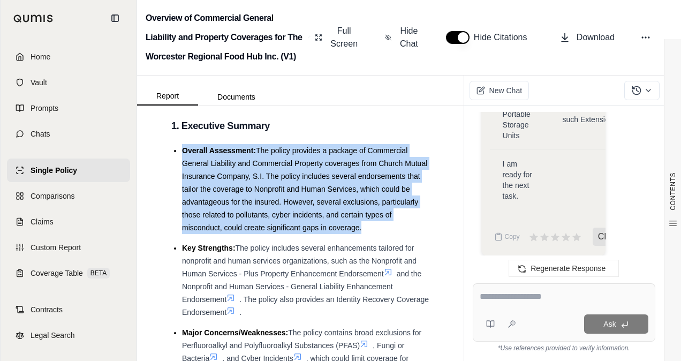
click at [308, 188] on span "The policy provides a package of Commercial General Liability and Commercial Pr…" at bounding box center [304, 189] width 245 height 86
drag, startPoint x: 308, startPoint y: 188, endPoint x: 390, endPoint y: 212, distance: 84.8
click at [390, 212] on span "The policy provides a package of Commercial General Liability and Commercial Pr…" at bounding box center [304, 189] width 245 height 86
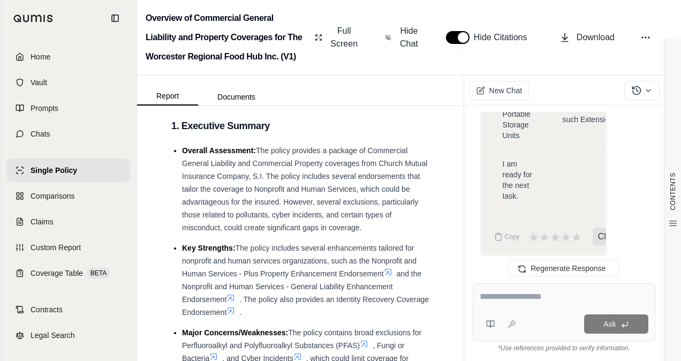
click at [227, 248] on ul "Overall Assessment: The policy provides a package of Commercial General Liabili…" at bounding box center [300, 341] width 258 height 395
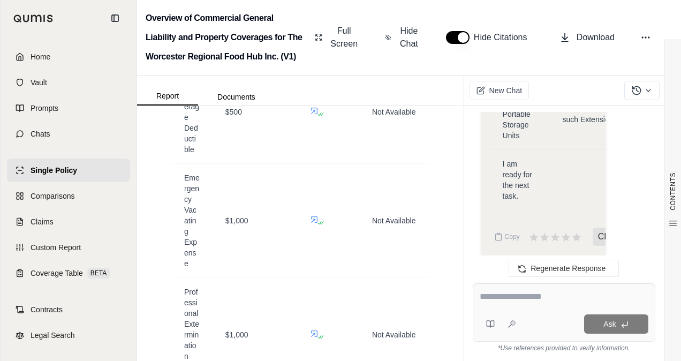
scroll to position [3305, 0]
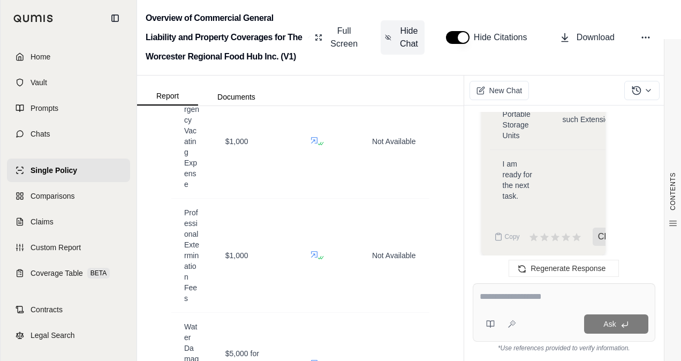
click at [395, 36] on button "Hide Chat" at bounding box center [402, 37] width 44 height 34
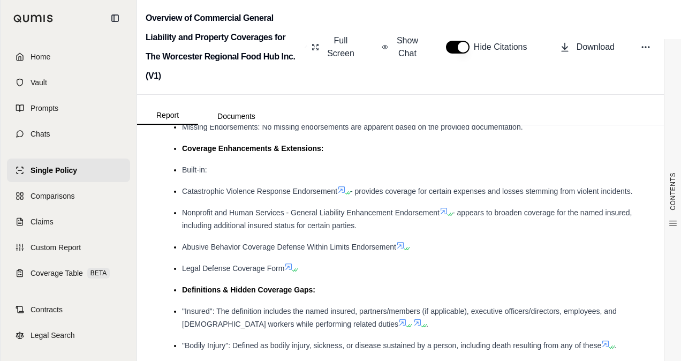
scroll to position [850, 0]
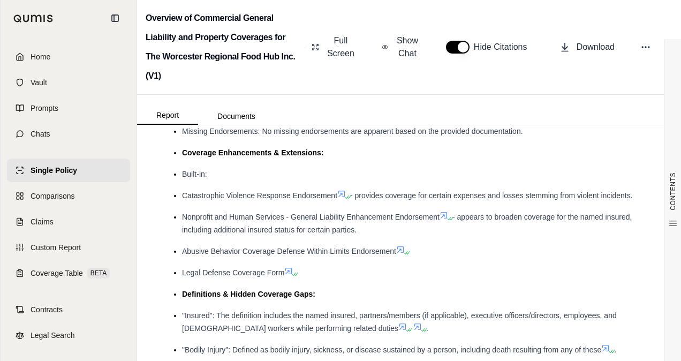
click at [286, 220] on span "Nonprofit and Human Services - General Liability Enhancement Endorsement" at bounding box center [310, 216] width 257 height 9
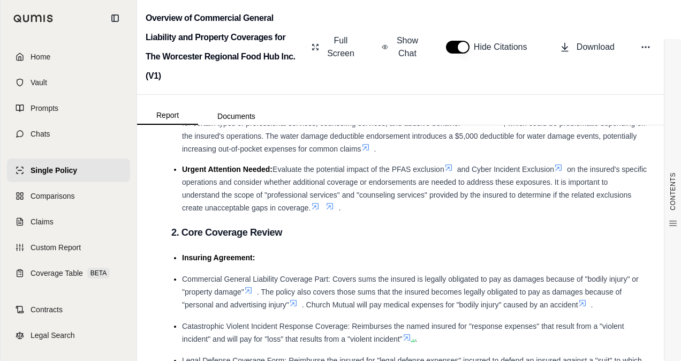
scroll to position [0, 0]
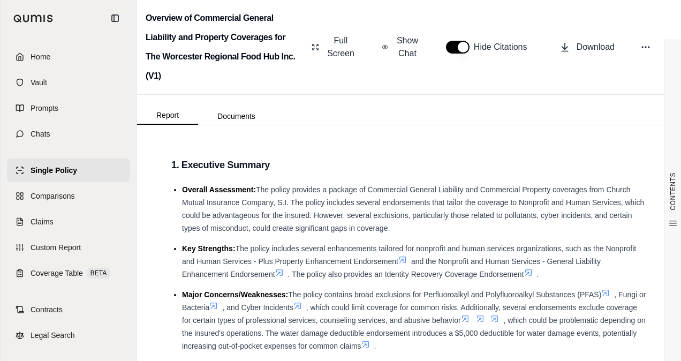
click at [322, 201] on span "The policy provides a package of Commercial General Liability and Commercial Pr…" at bounding box center [413, 208] width 462 height 47
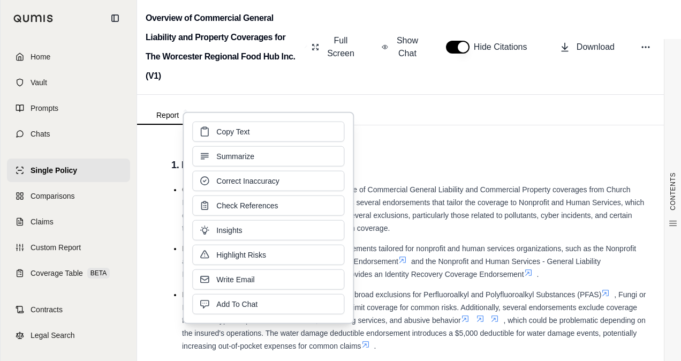
click at [322, 201] on button "Check References" at bounding box center [268, 205] width 152 height 20
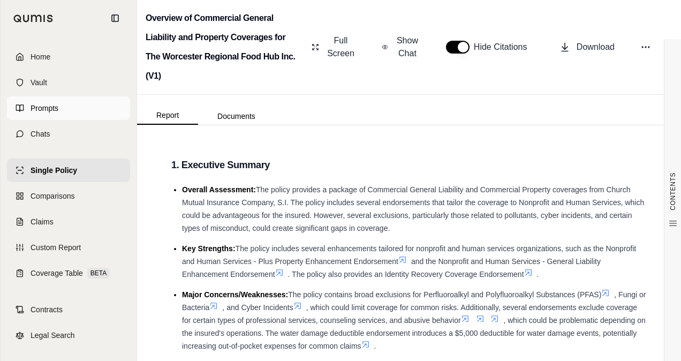
click at [57, 106] on span "Prompts" at bounding box center [44, 108] width 28 height 11
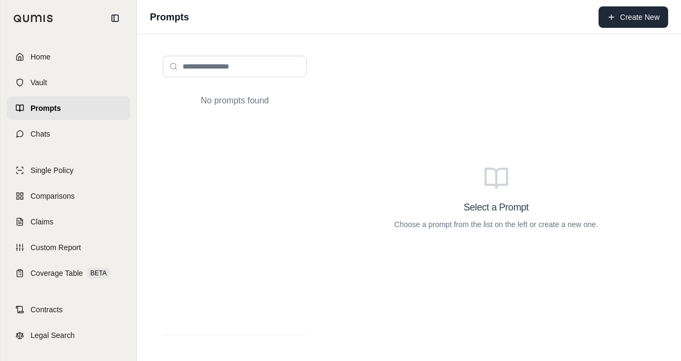
click at [622, 18] on button "Create New" at bounding box center [633, 16] width 70 height 21
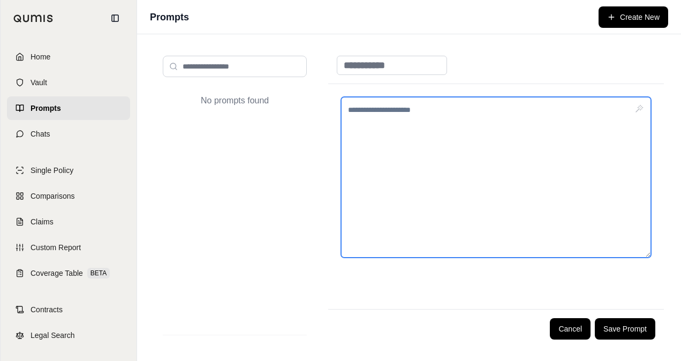
click at [543, 167] on textarea at bounding box center [496, 177] width 310 height 161
click at [369, 106] on textarea at bounding box center [496, 177] width 310 height 161
paste textarea "**********"
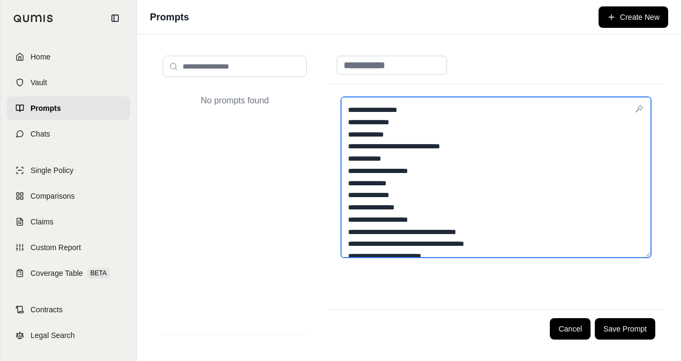
click at [436, 181] on textarea "**********" at bounding box center [496, 177] width 310 height 161
type textarea "**********"
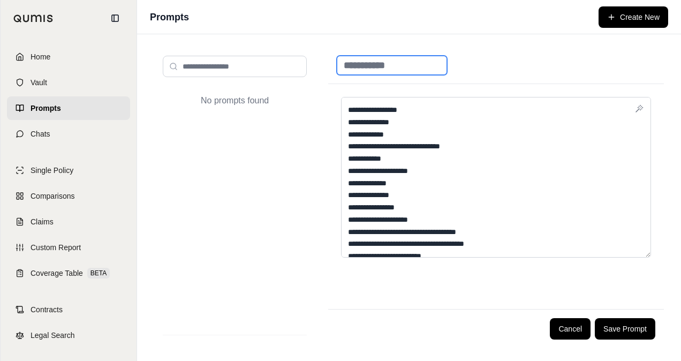
click at [373, 66] on input at bounding box center [392, 65] width 110 height 19
type input "**********"
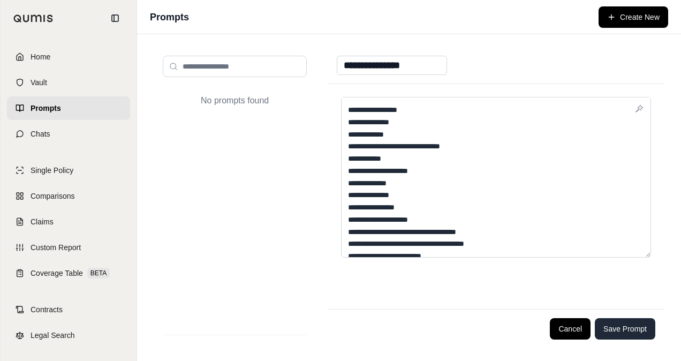
click at [619, 327] on button "Save Prompt" at bounding box center [624, 328] width 60 height 21
click at [616, 332] on button "Save Prompt" at bounding box center [624, 328] width 60 height 21
click at [587, 326] on button "Cancel" at bounding box center [570, 328] width 41 height 21
